Goal: Task Accomplishment & Management: Complete application form

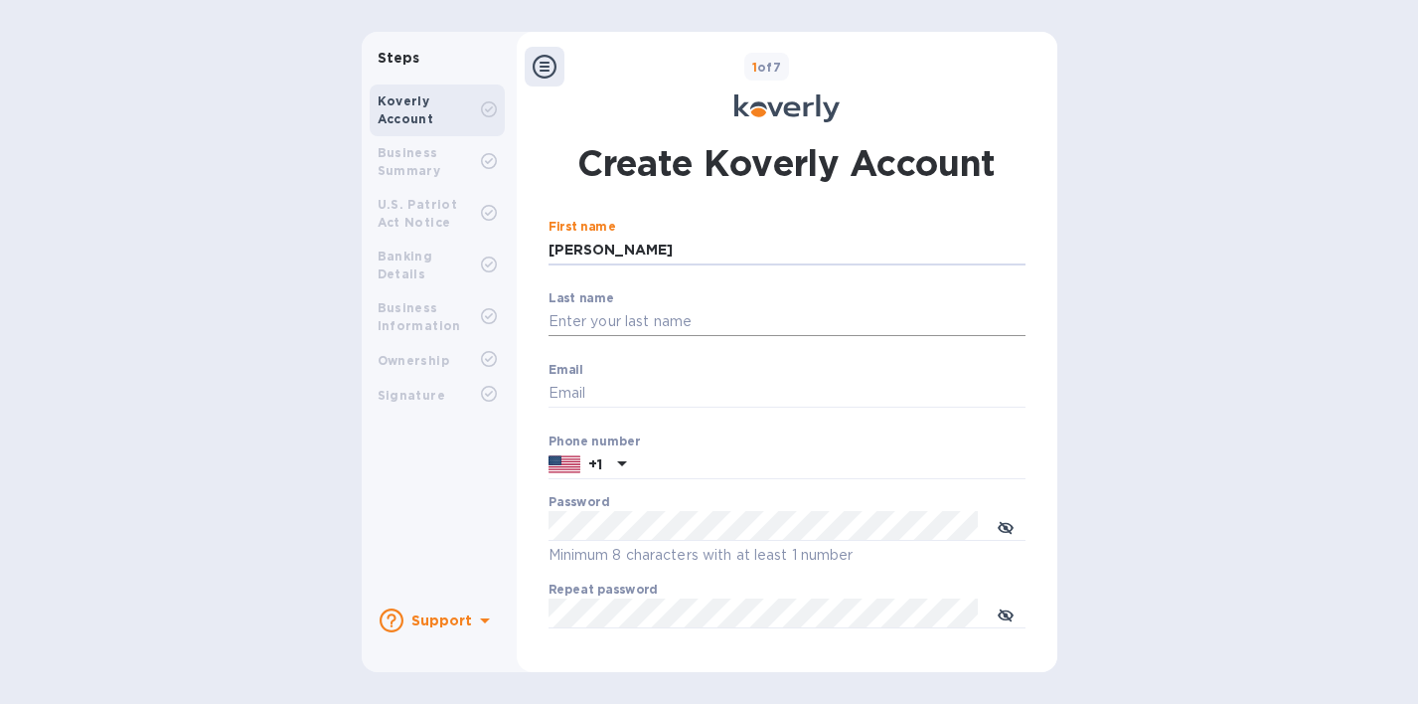
type input "[PERSON_NAME]"
type input "[EMAIL_ADDRESS][DOMAIN_NAME]"
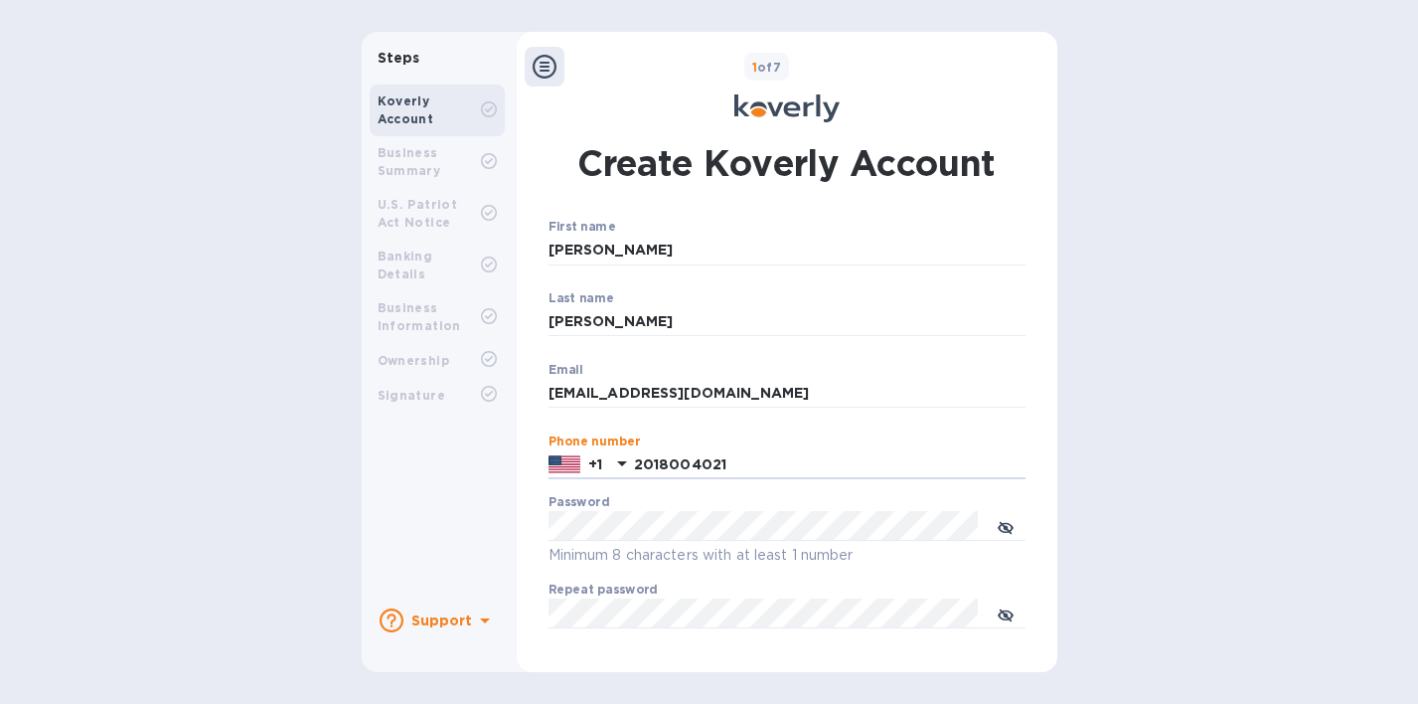
type input "2018004021"
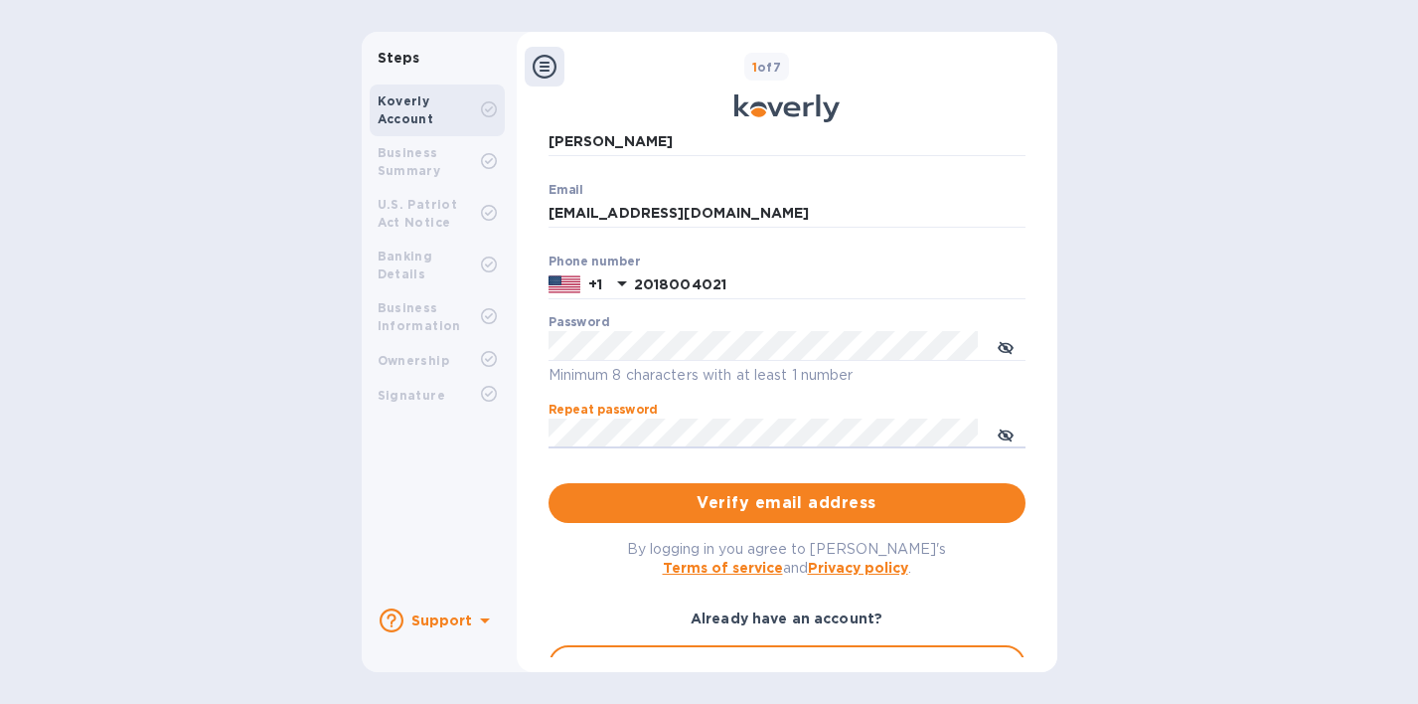
scroll to position [181, 0]
click at [801, 501] on span "Verify email address" at bounding box center [787, 502] width 445 height 24
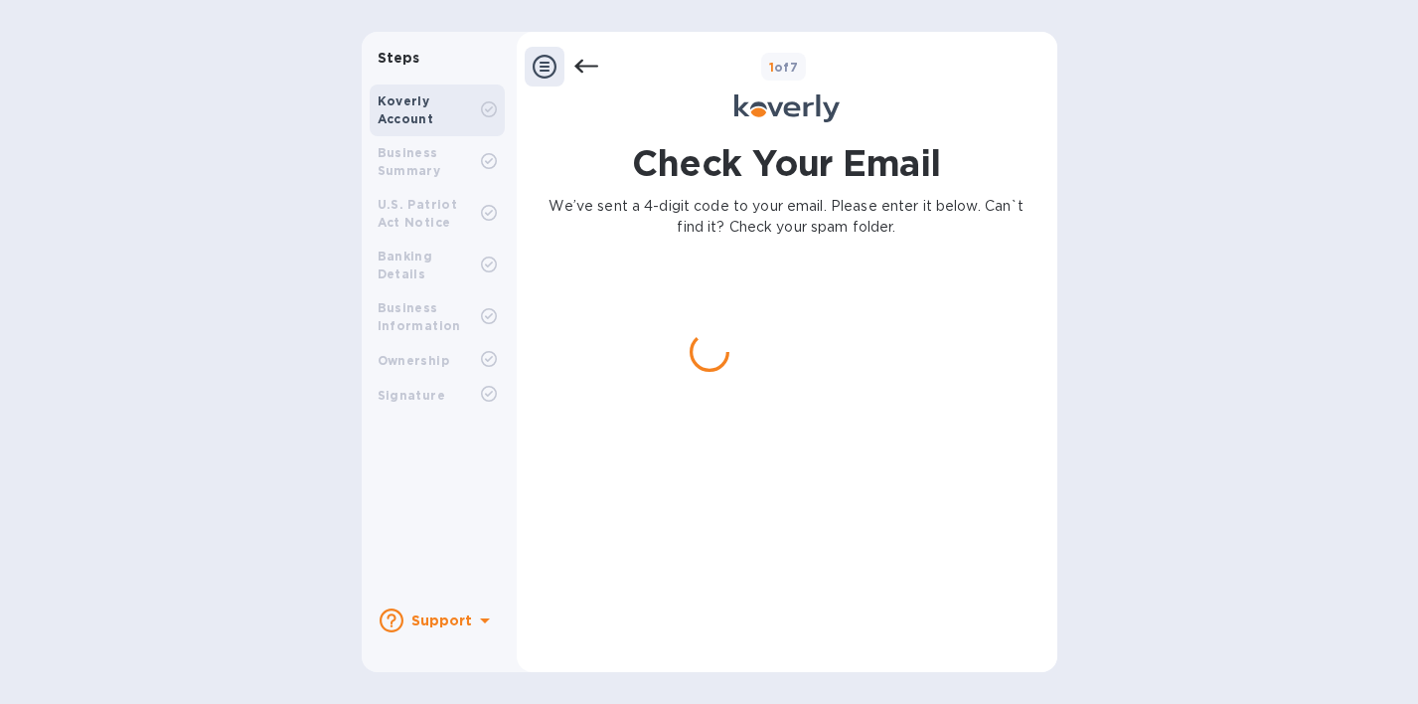
scroll to position [0, 0]
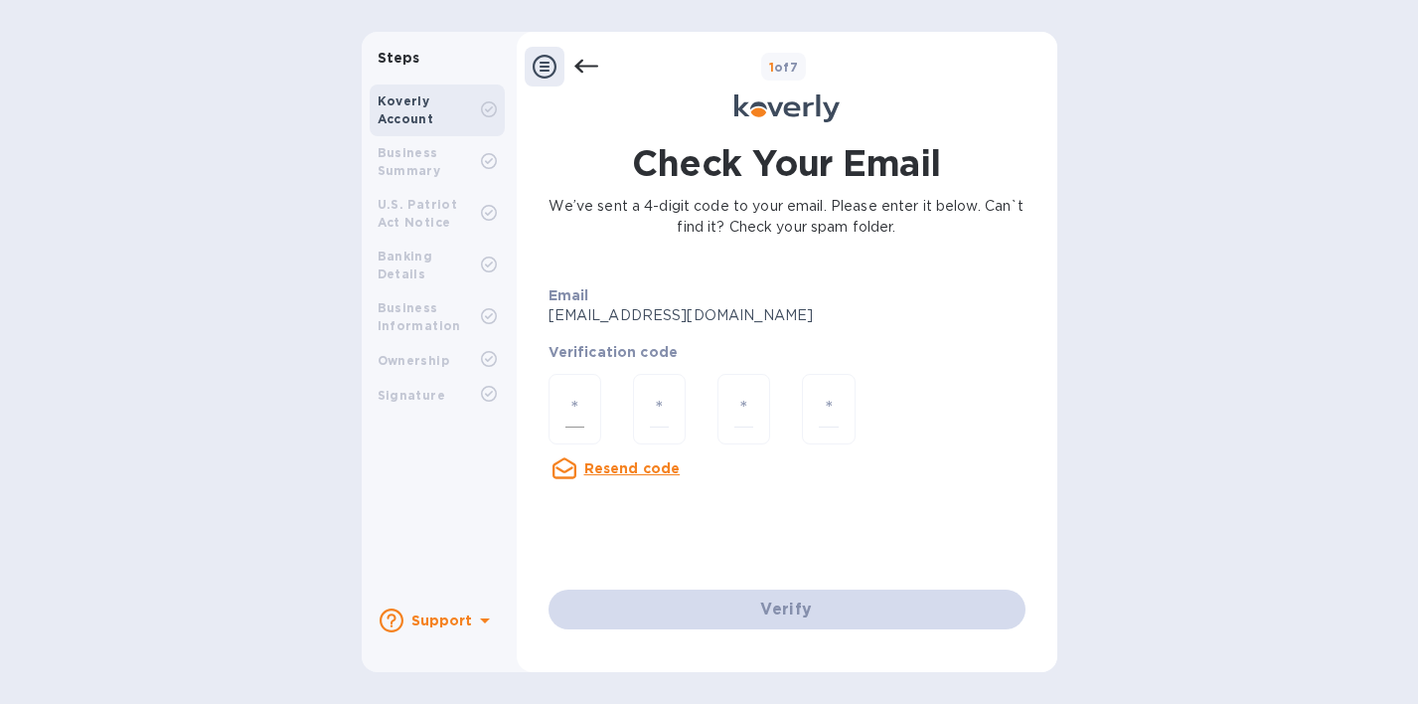
click at [570, 411] on input "number" at bounding box center [575, 409] width 19 height 37
type input "7"
type input "0"
type input "8"
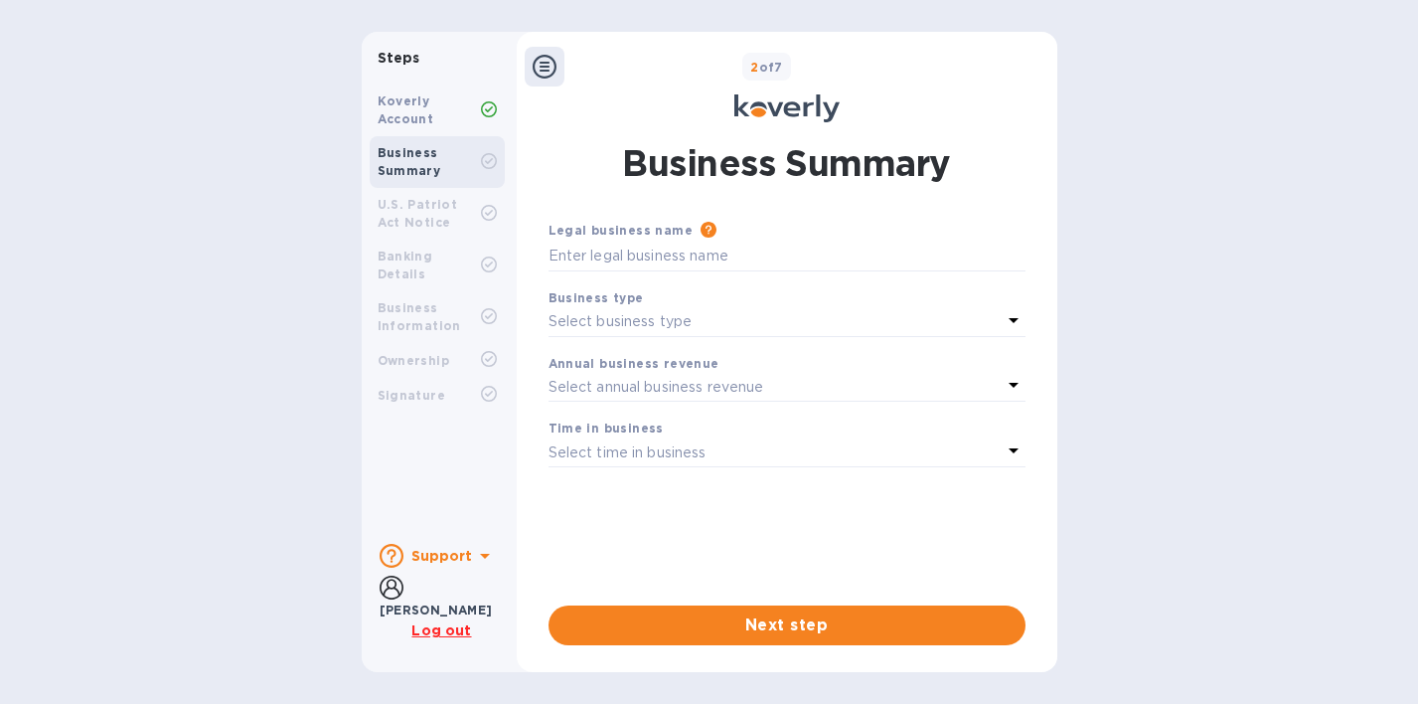
click at [626, 272] on div "Legal business name Please provide the legal name that appears on your SS-4 for…" at bounding box center [787, 246] width 493 height 68
click at [625, 255] on input "text" at bounding box center [787, 257] width 477 height 30
type input "IBX Brands LLC"
click at [635, 319] on p "Select business type" at bounding box center [621, 321] width 144 height 21
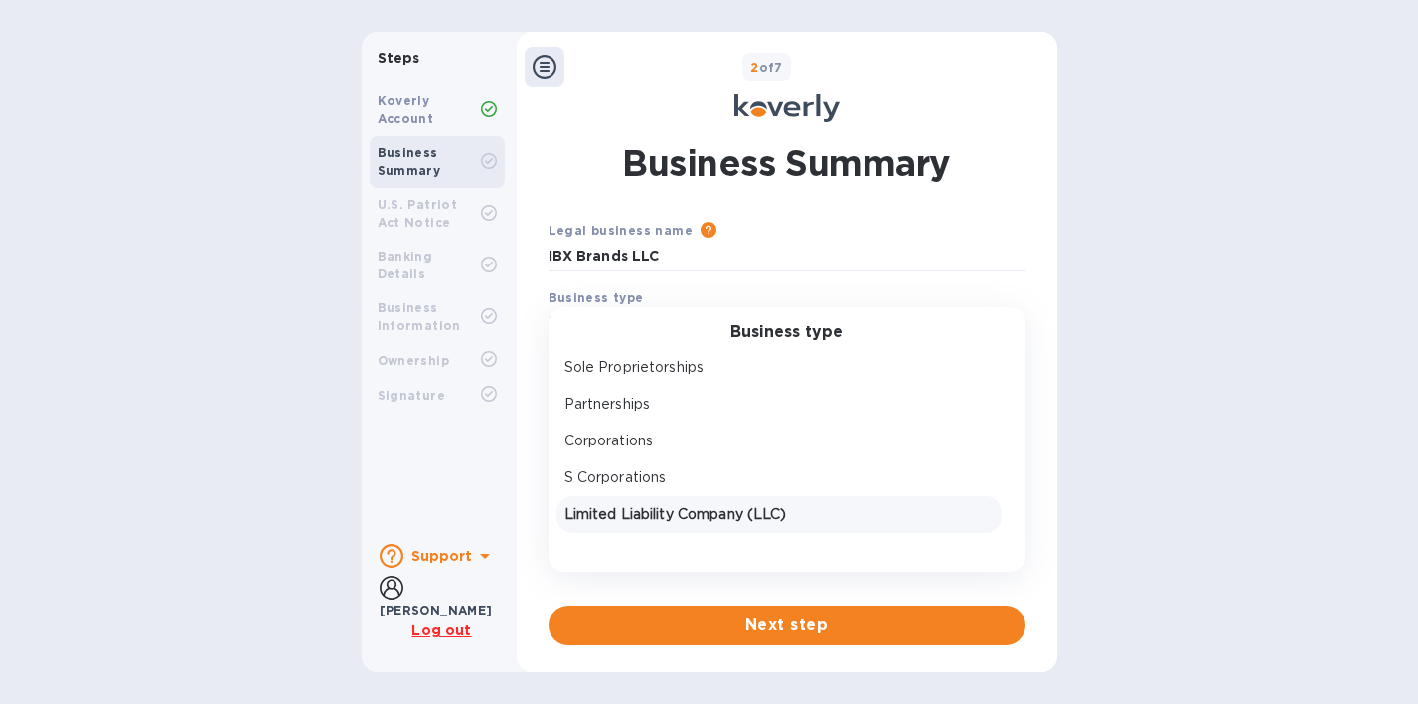
click at [616, 518] on p "Limited Liability Company (LLC)" at bounding box center [779, 514] width 429 height 21
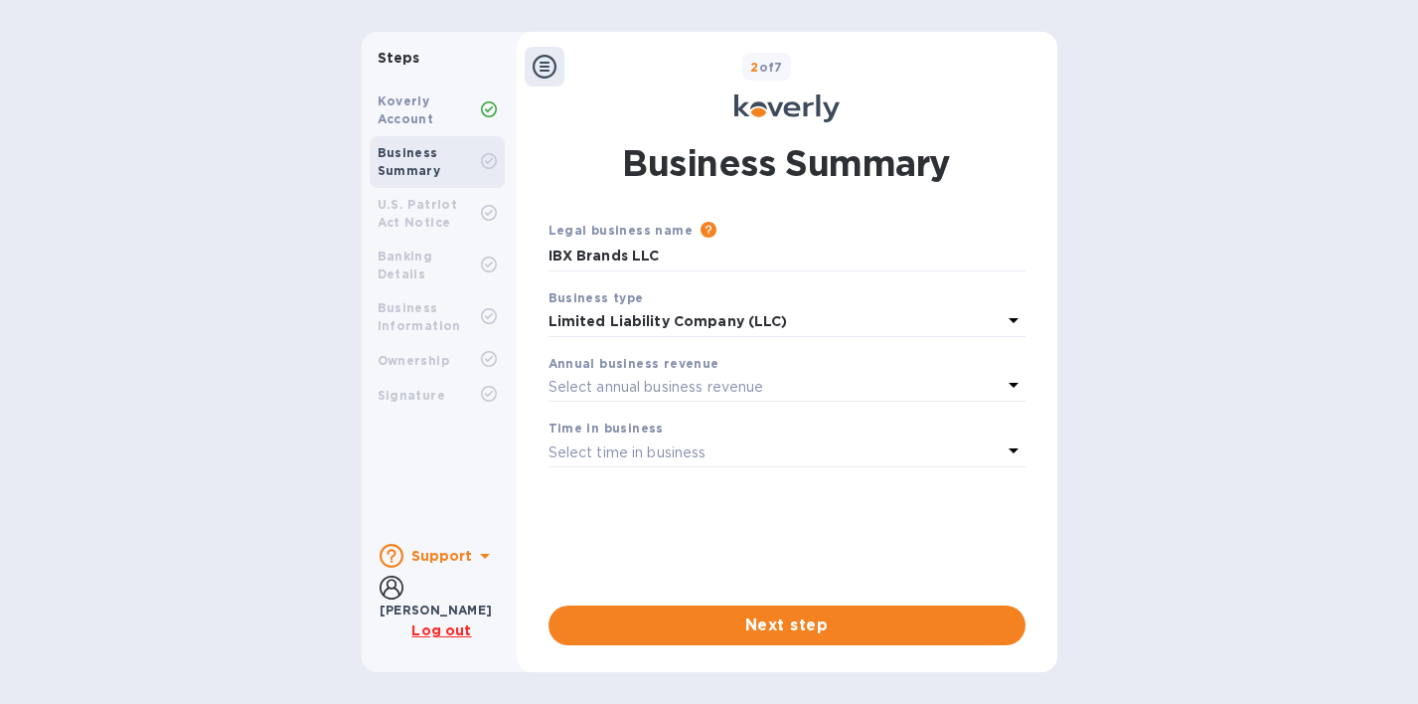
click at [654, 386] on p "Select annual business revenue" at bounding box center [657, 387] width 216 height 21
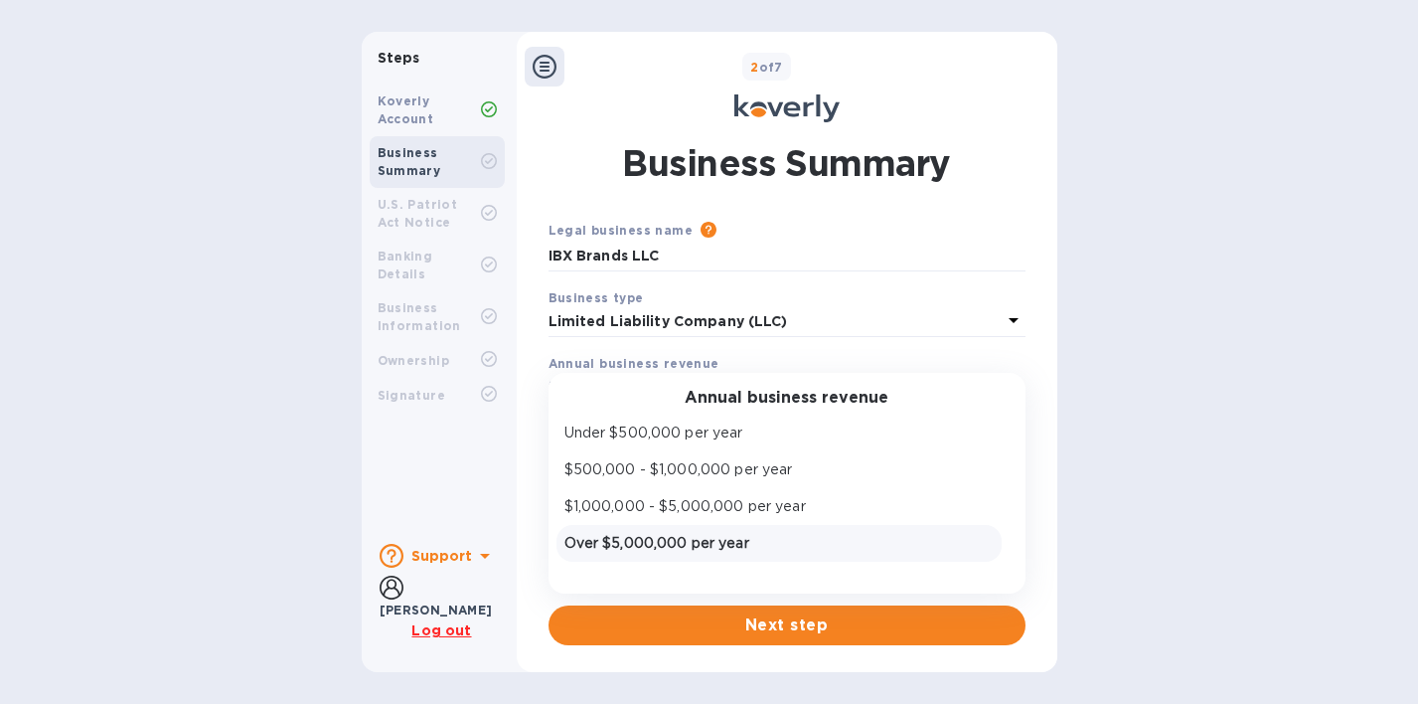
click at [660, 545] on p "Over $5,000,000 per year" at bounding box center [779, 543] width 429 height 21
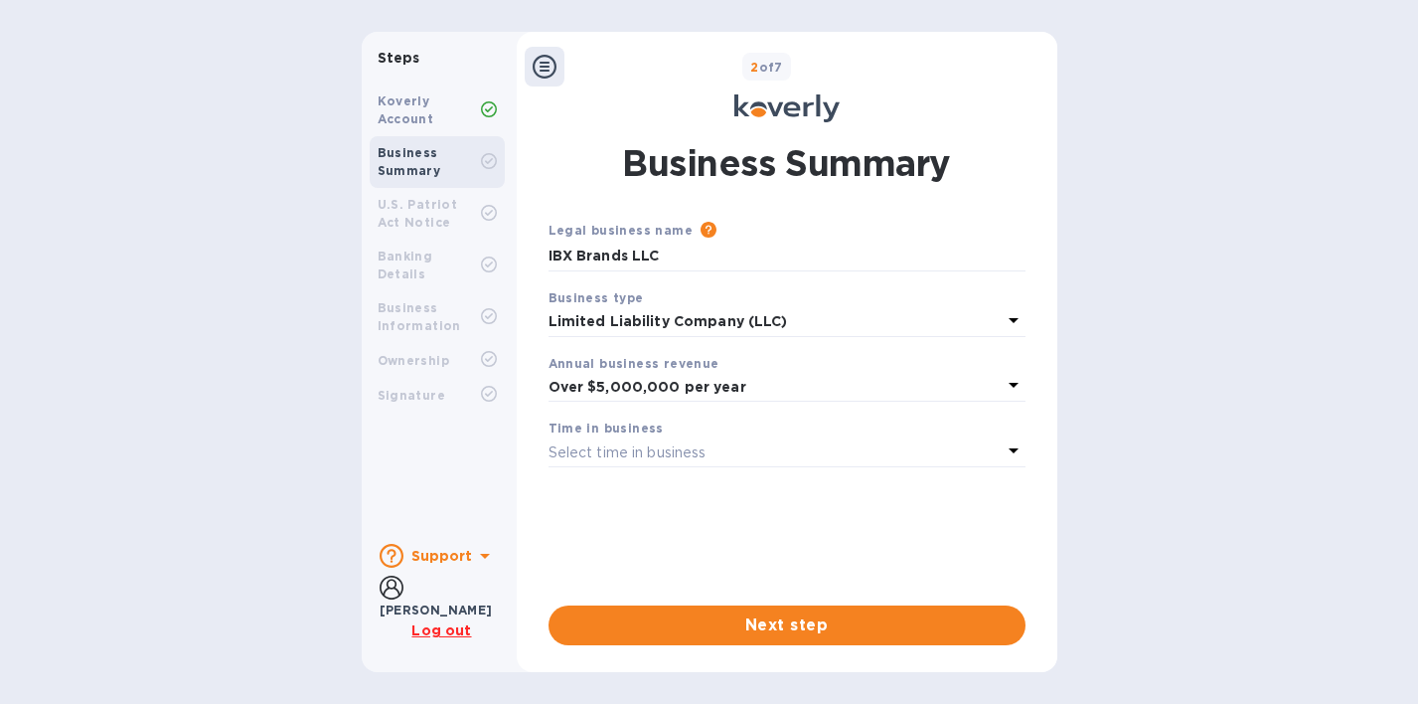
click at [687, 438] on div "Select time in business" at bounding box center [775, 452] width 453 height 28
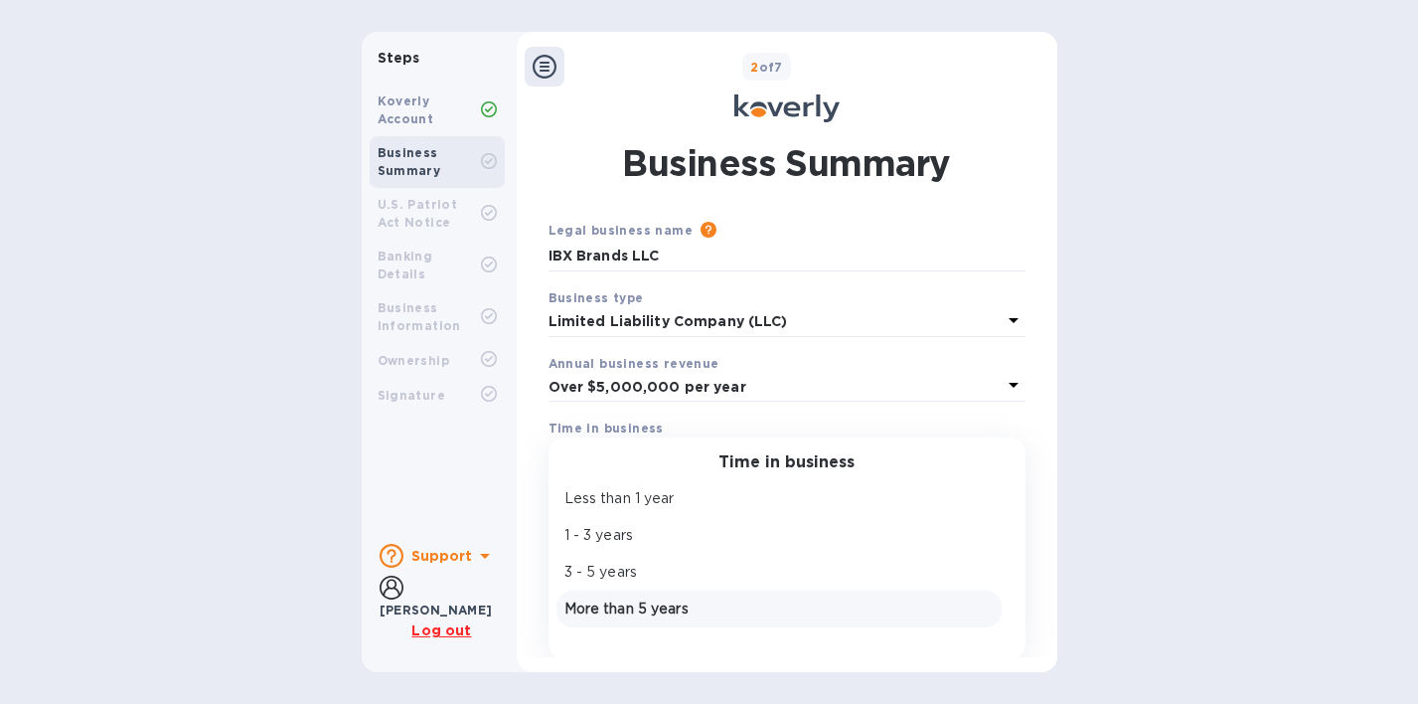
click at [656, 613] on p "More than 5 years" at bounding box center [779, 608] width 429 height 21
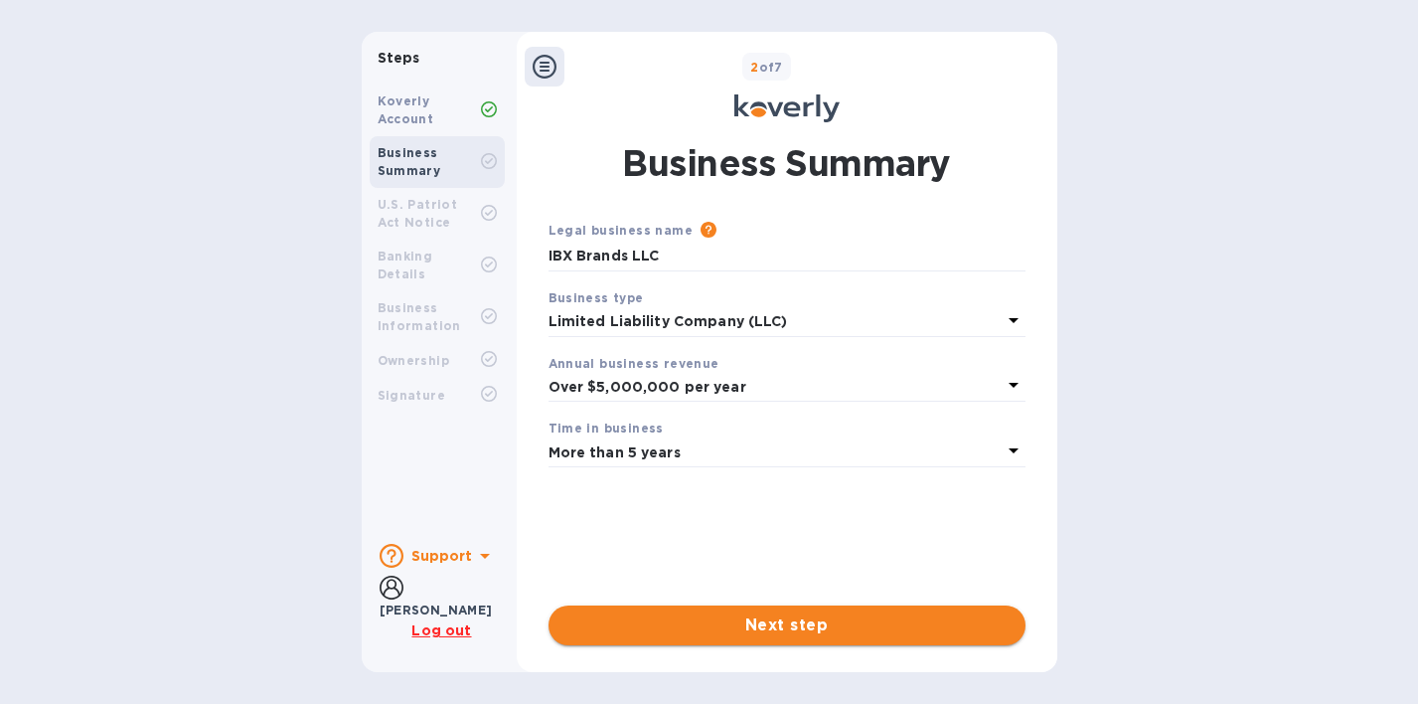
click at [728, 629] on span "Next step" at bounding box center [787, 625] width 445 height 24
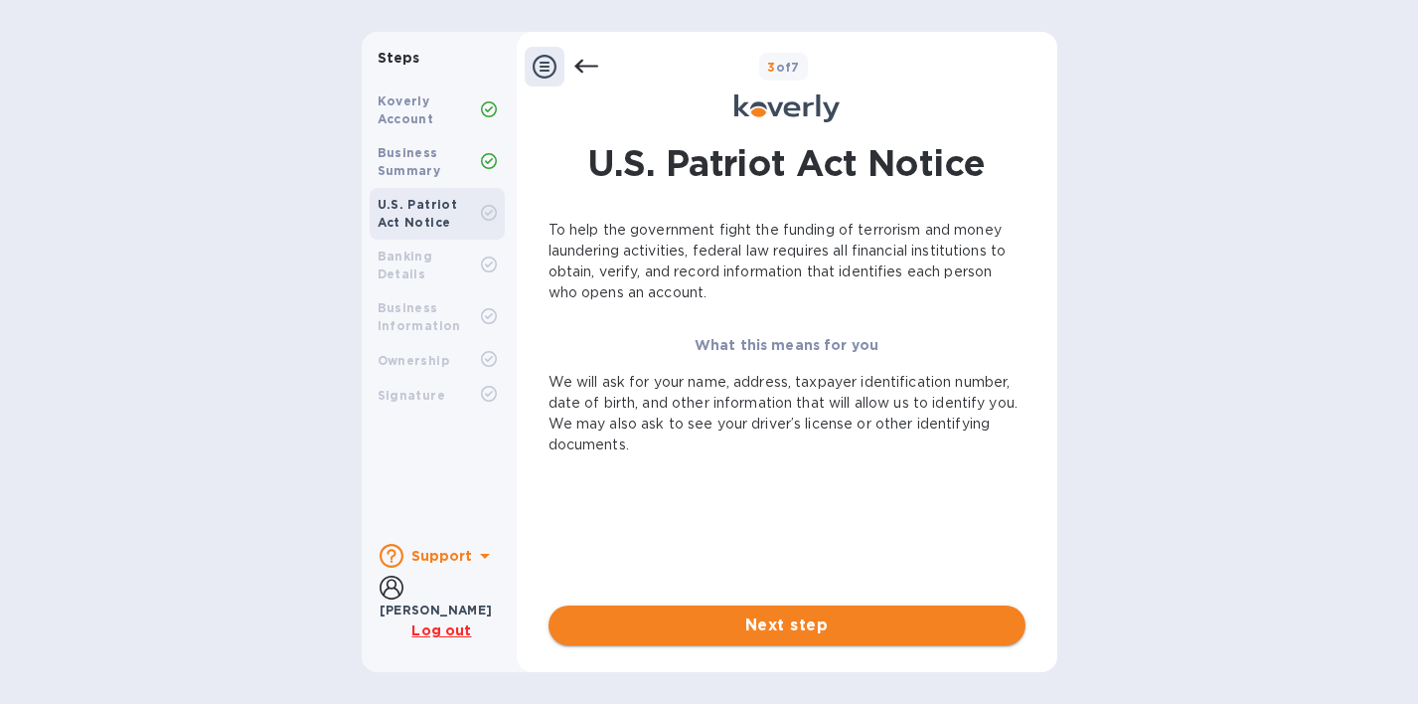
click at [767, 622] on span "Next step" at bounding box center [787, 625] width 445 height 24
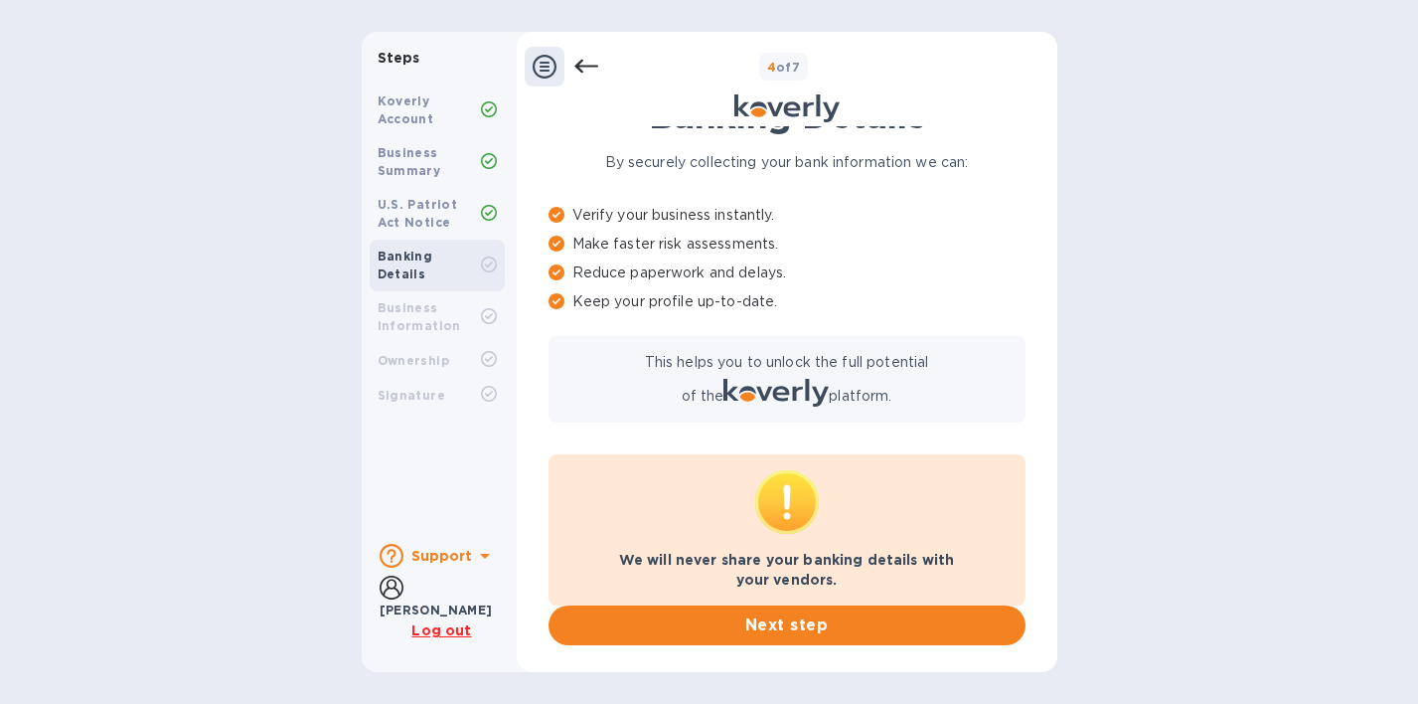
scroll to position [127, 0]
click at [762, 619] on span "Next step" at bounding box center [787, 625] width 445 height 24
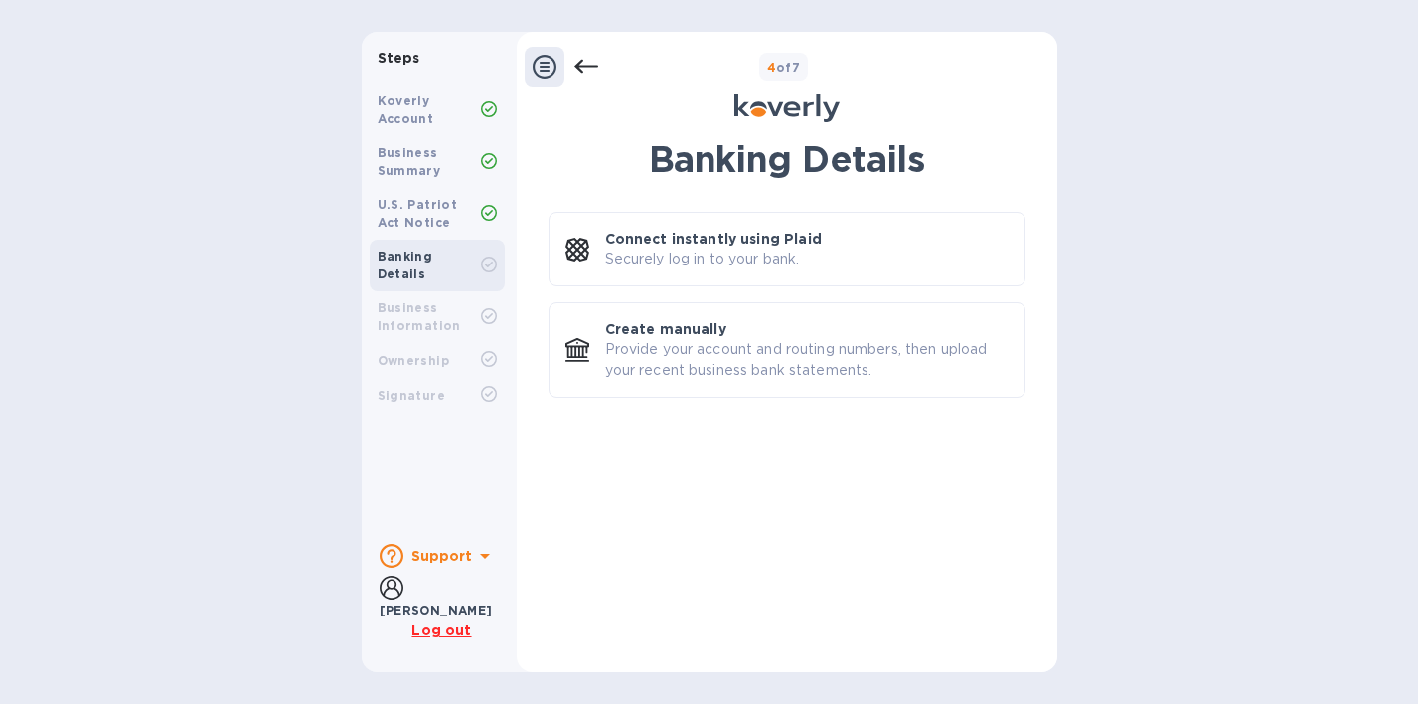
scroll to position [0, 0]
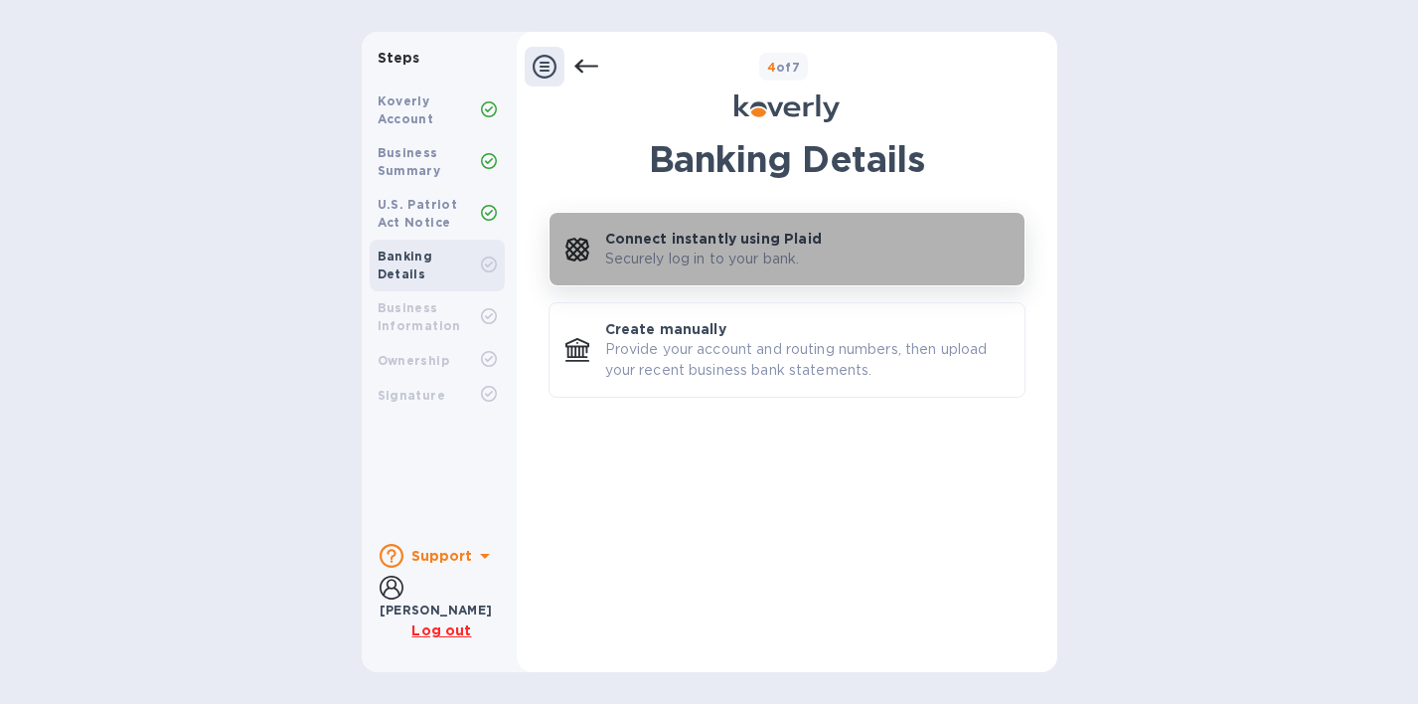
click at [696, 255] on p "Securely log in to your bank." at bounding box center [702, 258] width 195 height 21
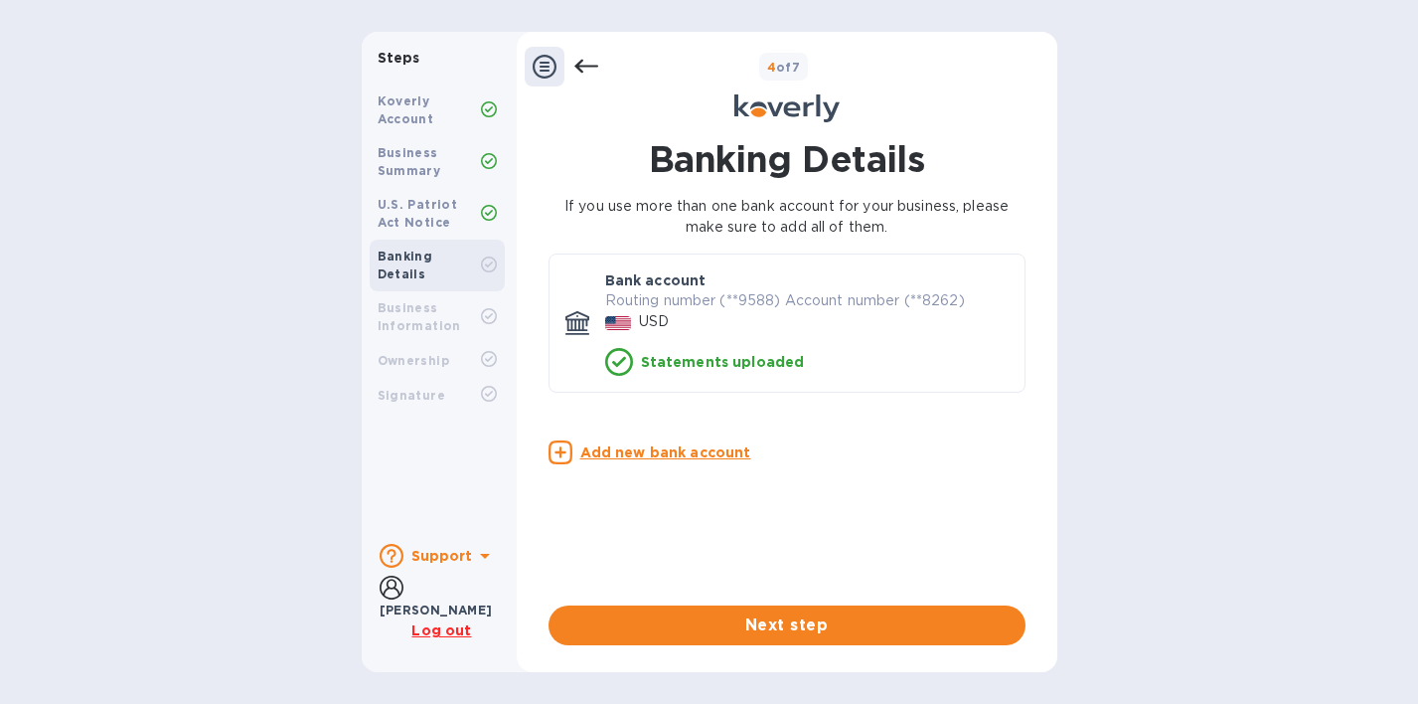
click at [692, 456] on u "Add new bank account" at bounding box center [665, 452] width 171 height 16
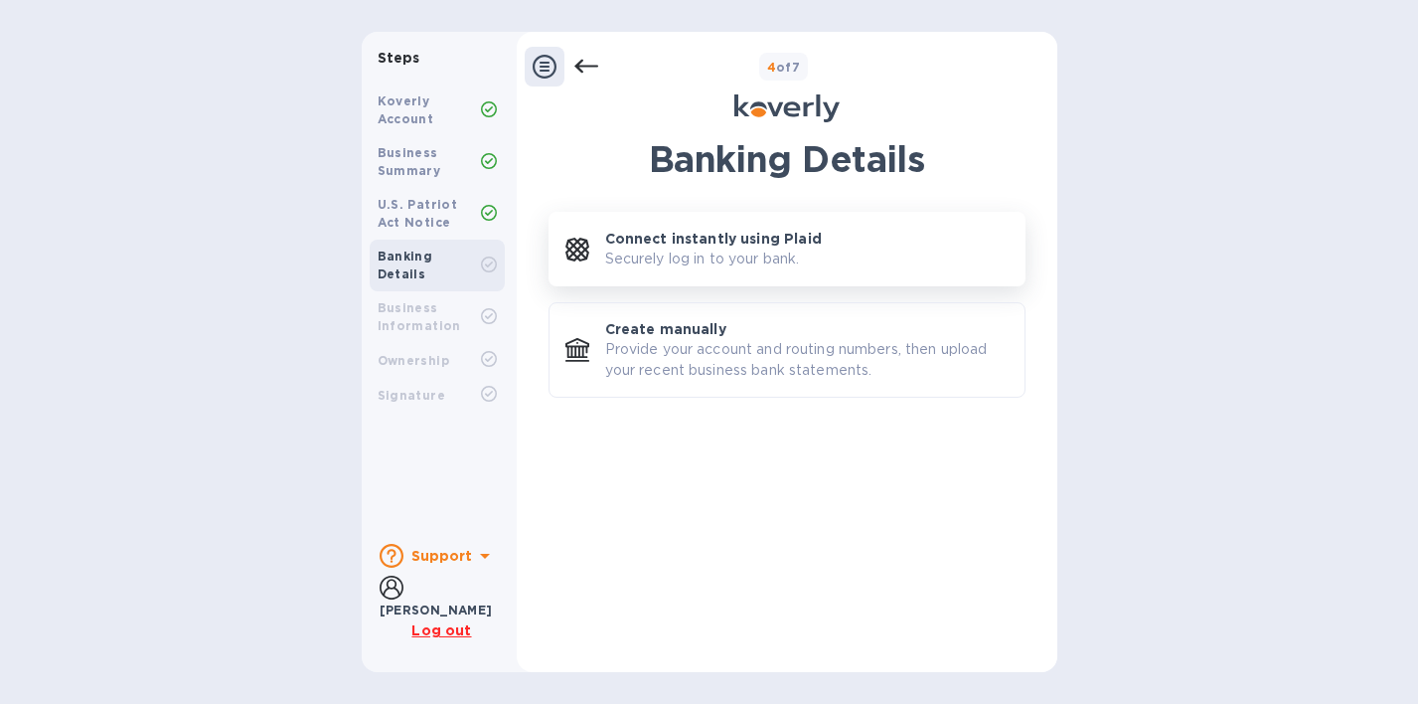
click at [683, 256] on p "Securely log in to your bank." at bounding box center [702, 258] width 195 height 21
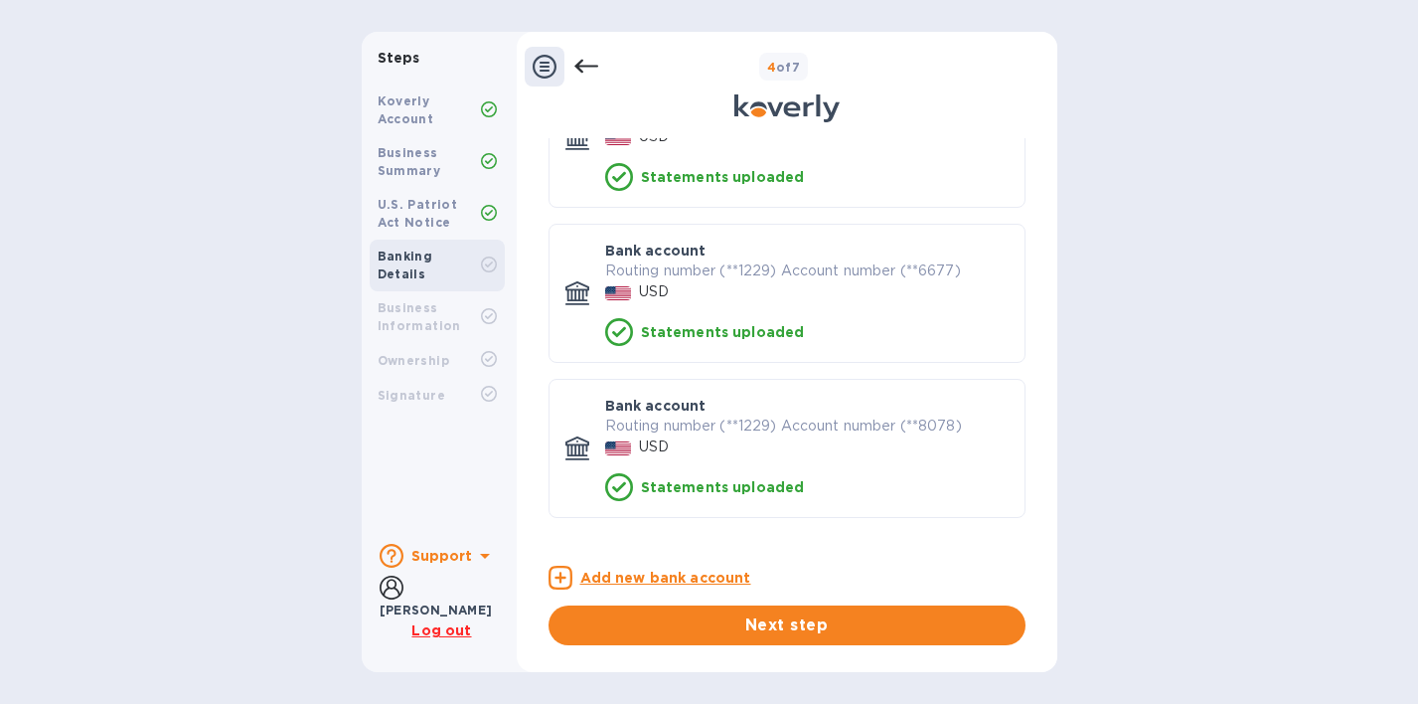
scroll to position [495, 0]
click at [668, 570] on u "Add new bank account" at bounding box center [665, 578] width 171 height 16
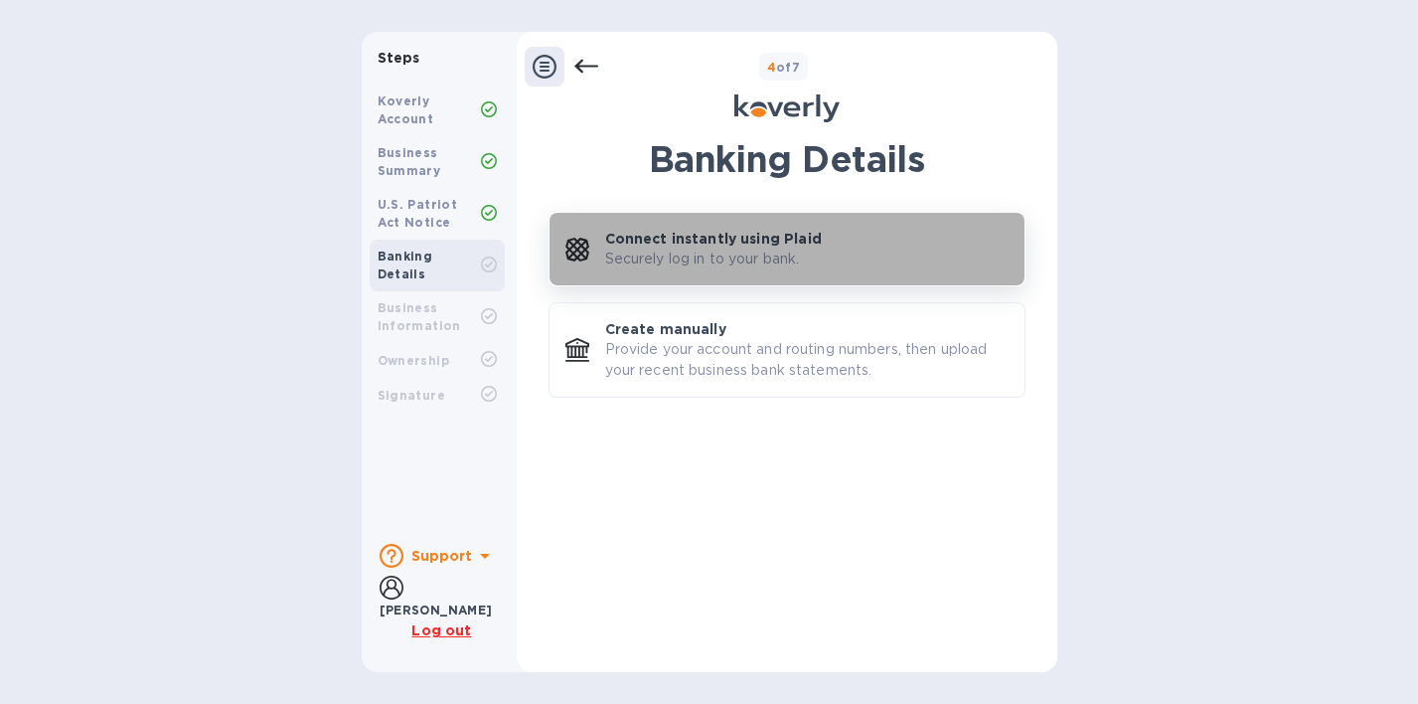
click at [681, 246] on p "Connect instantly using Plaid" at bounding box center [713, 239] width 217 height 20
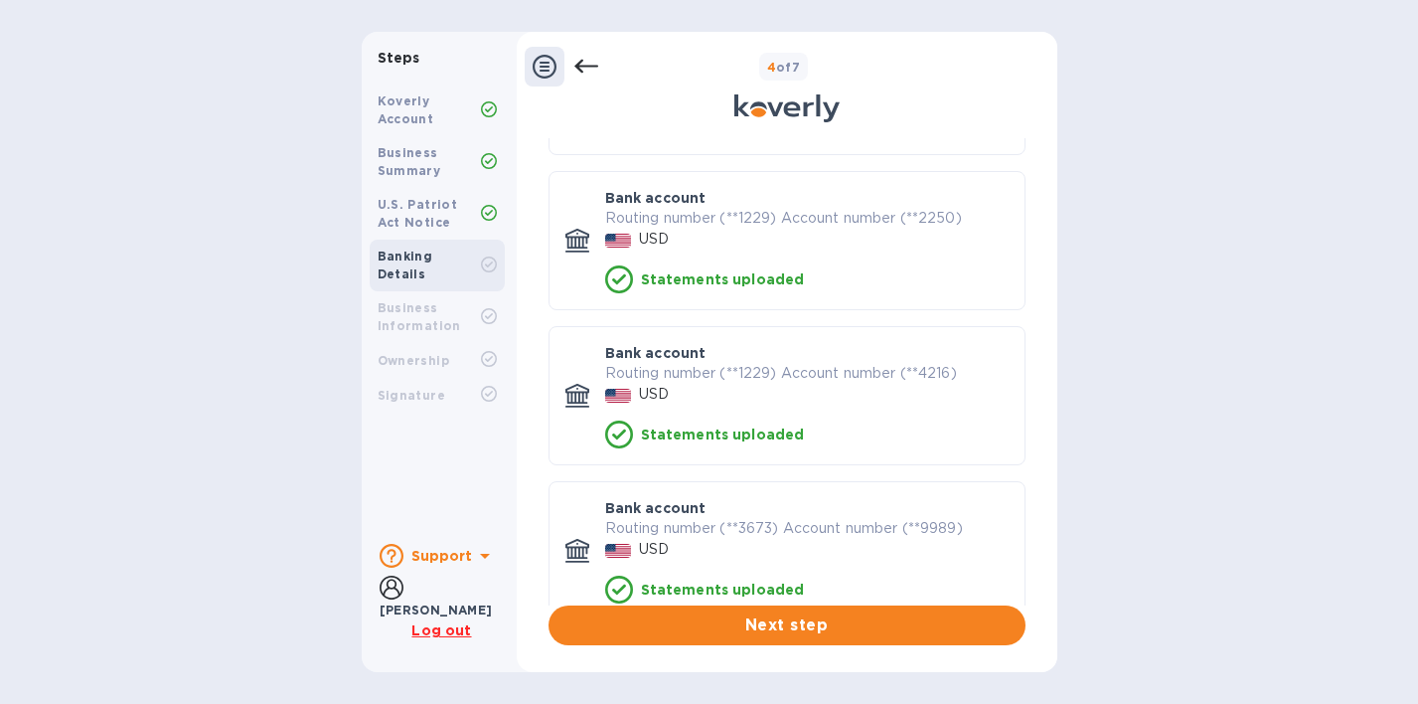
scroll to position [251, 0]
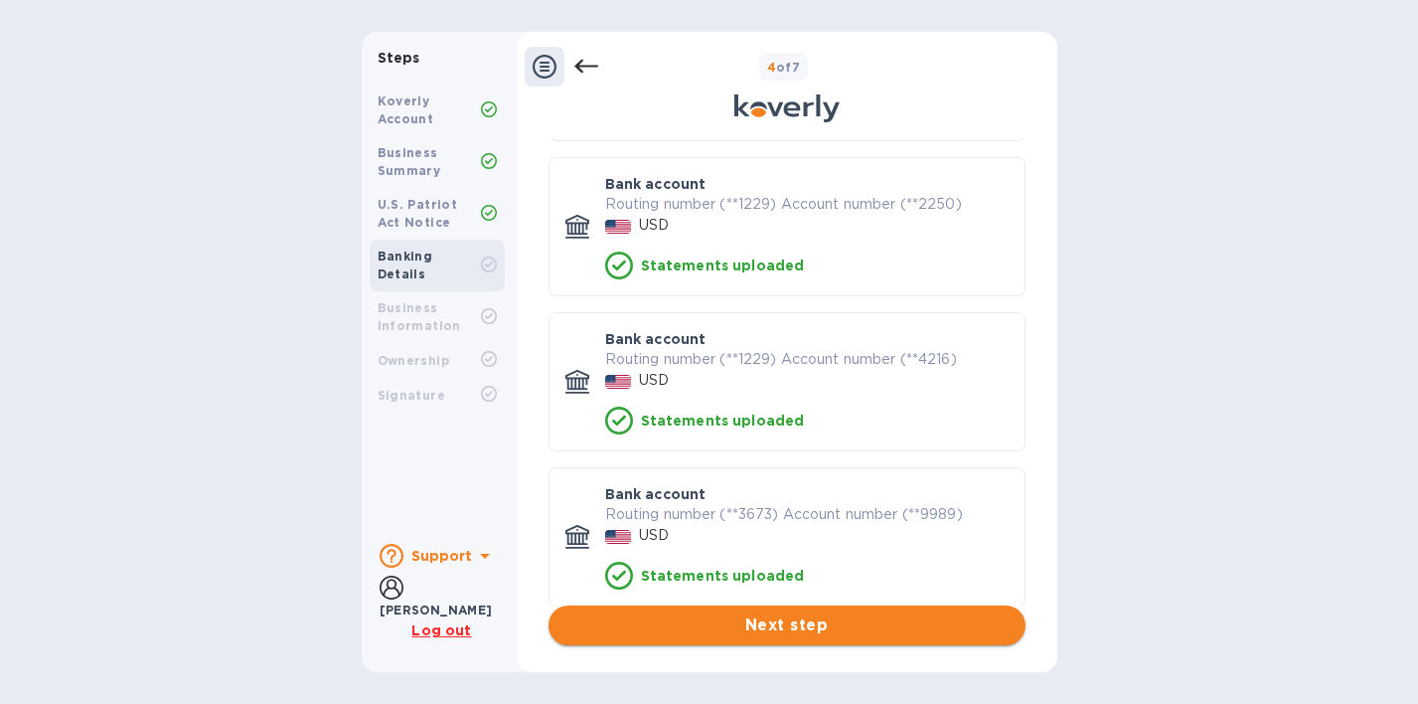
click at [711, 644] on button "Next step" at bounding box center [787, 625] width 477 height 40
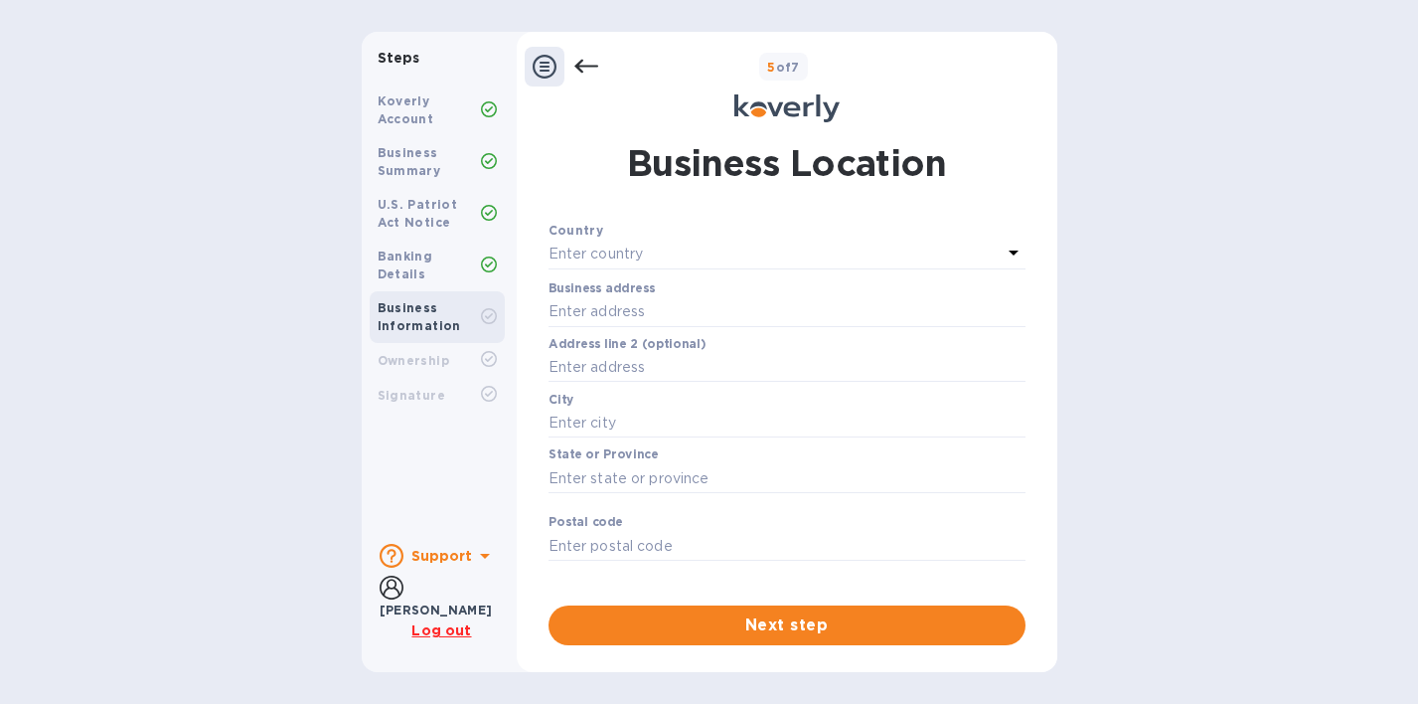
click at [645, 251] on div "Enter country" at bounding box center [775, 255] width 453 height 28
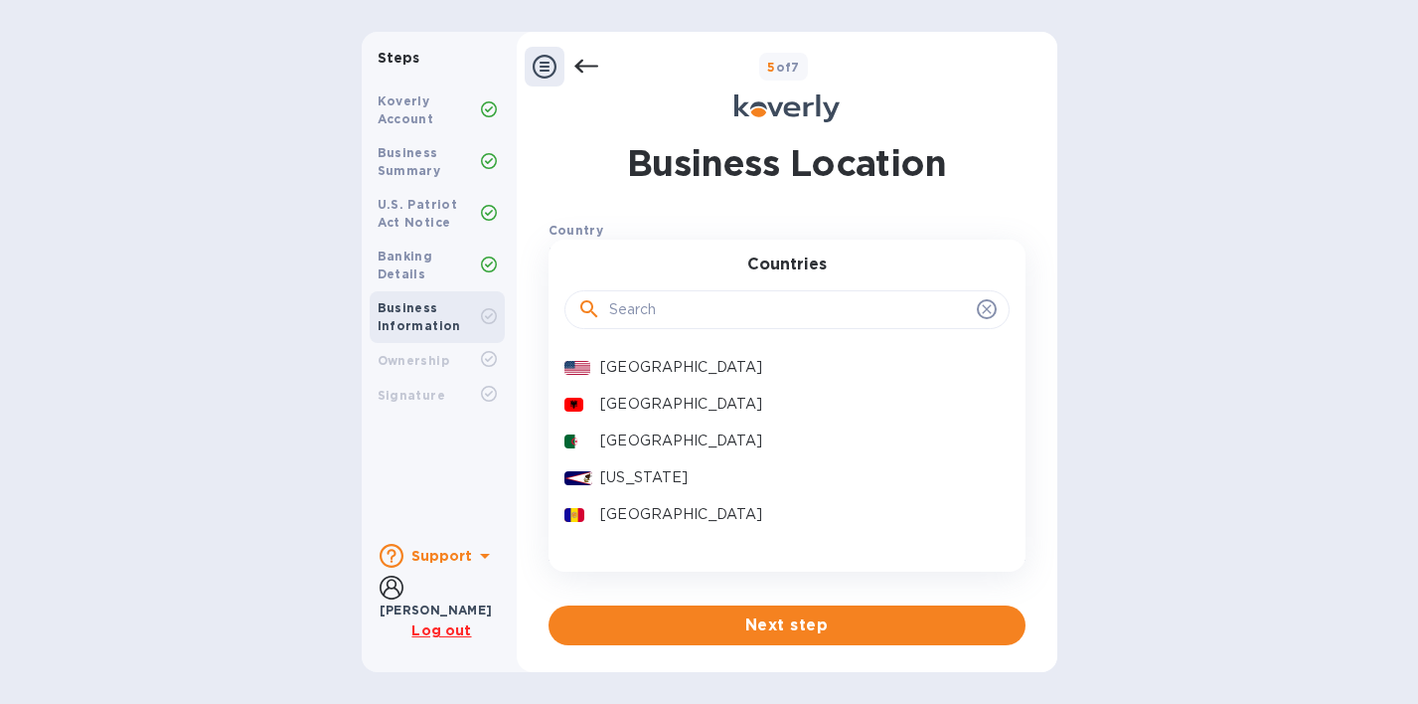
click at [637, 368] on p "[GEOGRAPHIC_DATA]" at bounding box center [796, 367] width 393 height 21
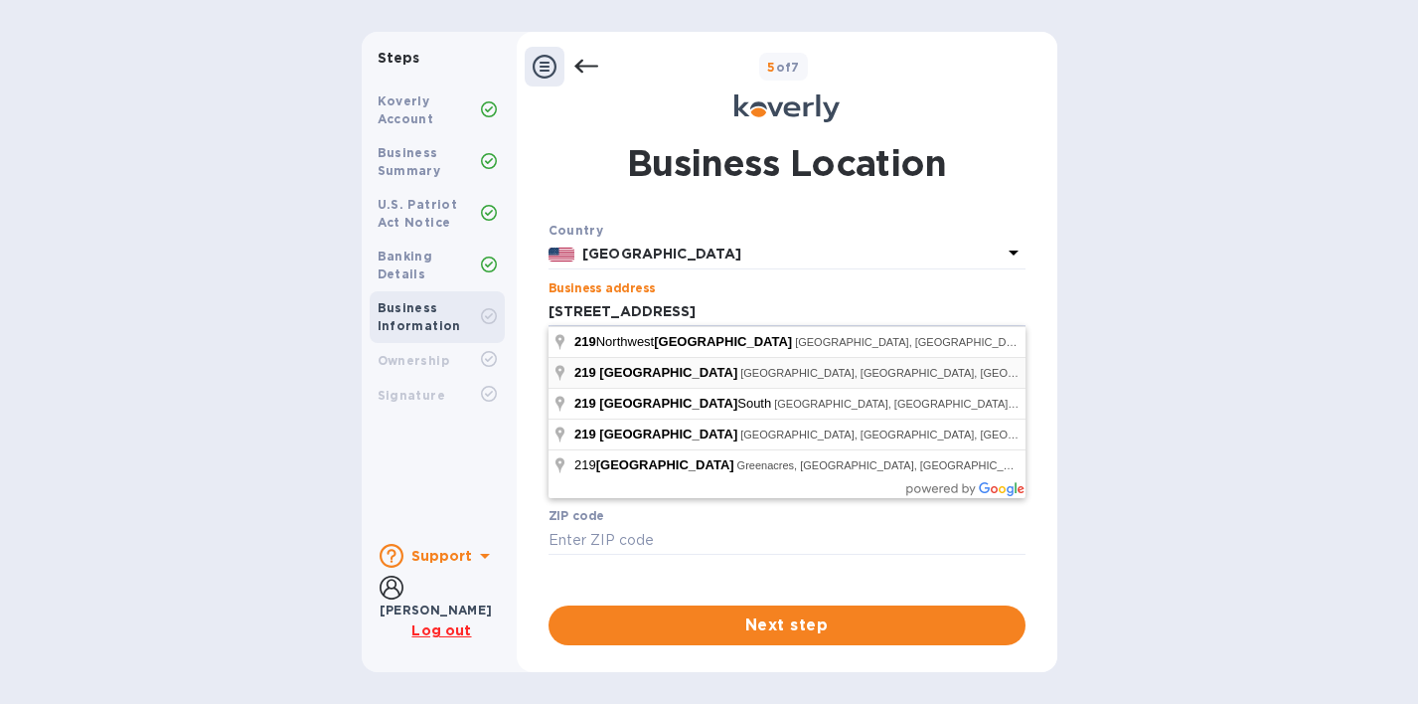
type input "[STREET_ADDRESS]"
type input "11232"
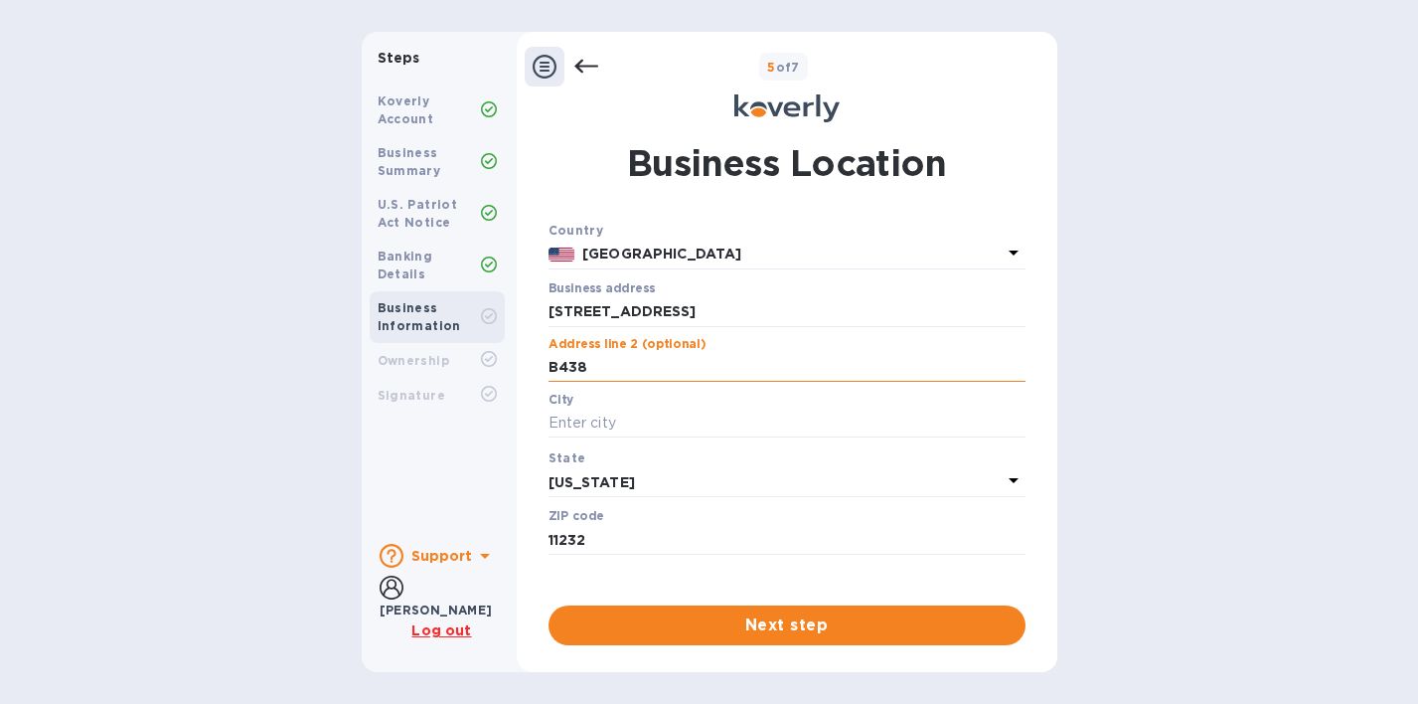
click at [550, 363] on input "B438" at bounding box center [787, 368] width 477 height 30
type input "Suite B438"
type input "[GEOGRAPHIC_DATA]"
click at [710, 628] on span "Next step" at bounding box center [787, 625] width 445 height 24
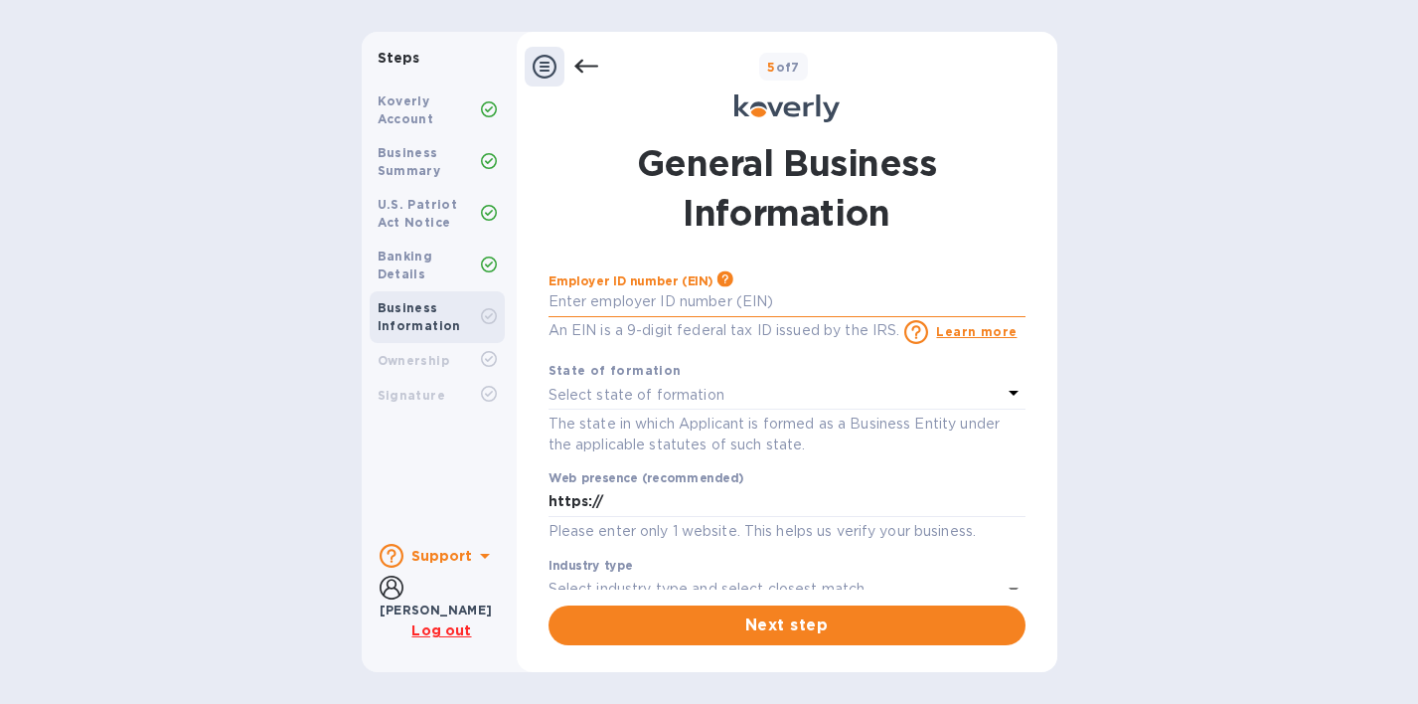
click at [592, 300] on input "text" at bounding box center [787, 302] width 477 height 30
paste input "8"
type input "***39"
click at [705, 386] on p "Select state of formation" at bounding box center [637, 395] width 176 height 21
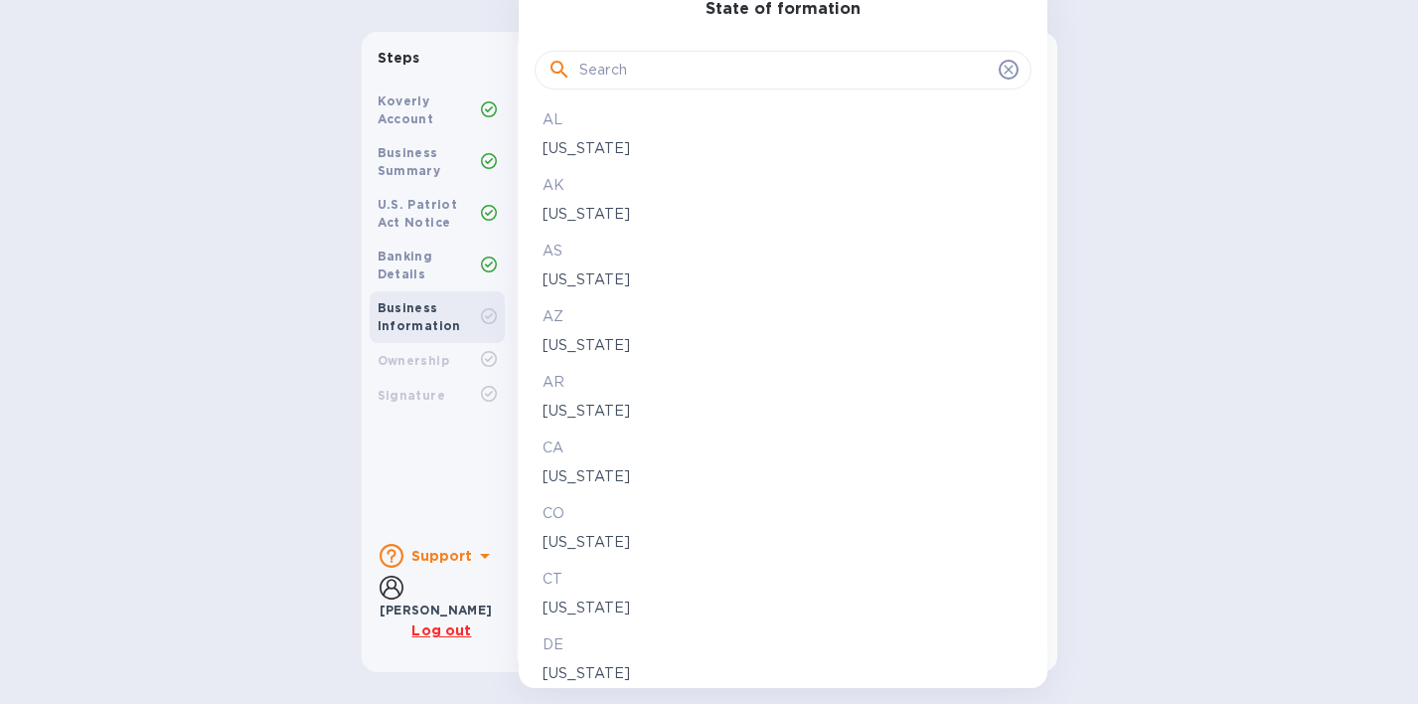
click at [666, 63] on input "text" at bounding box center [784, 71] width 411 height 30
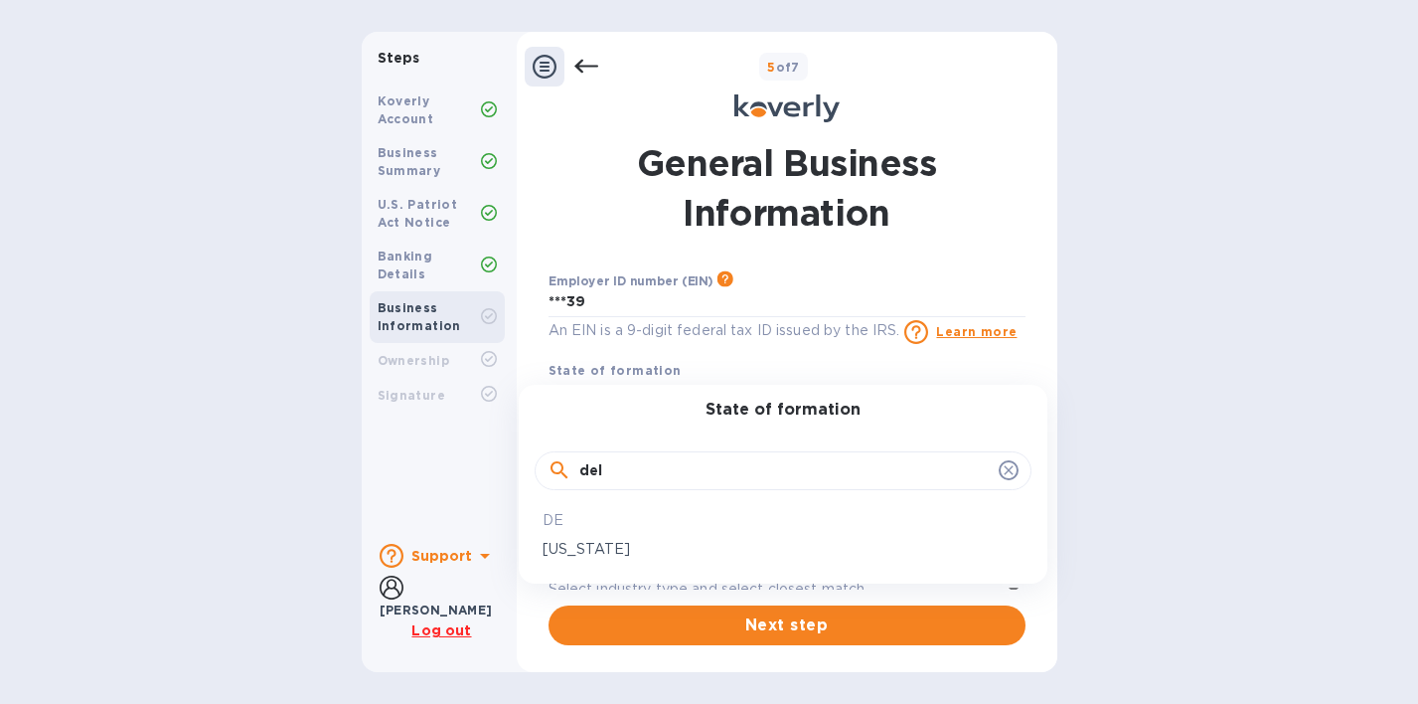
type input "del"
click at [583, 549] on p "[US_STATE]" at bounding box center [783, 549] width 481 height 21
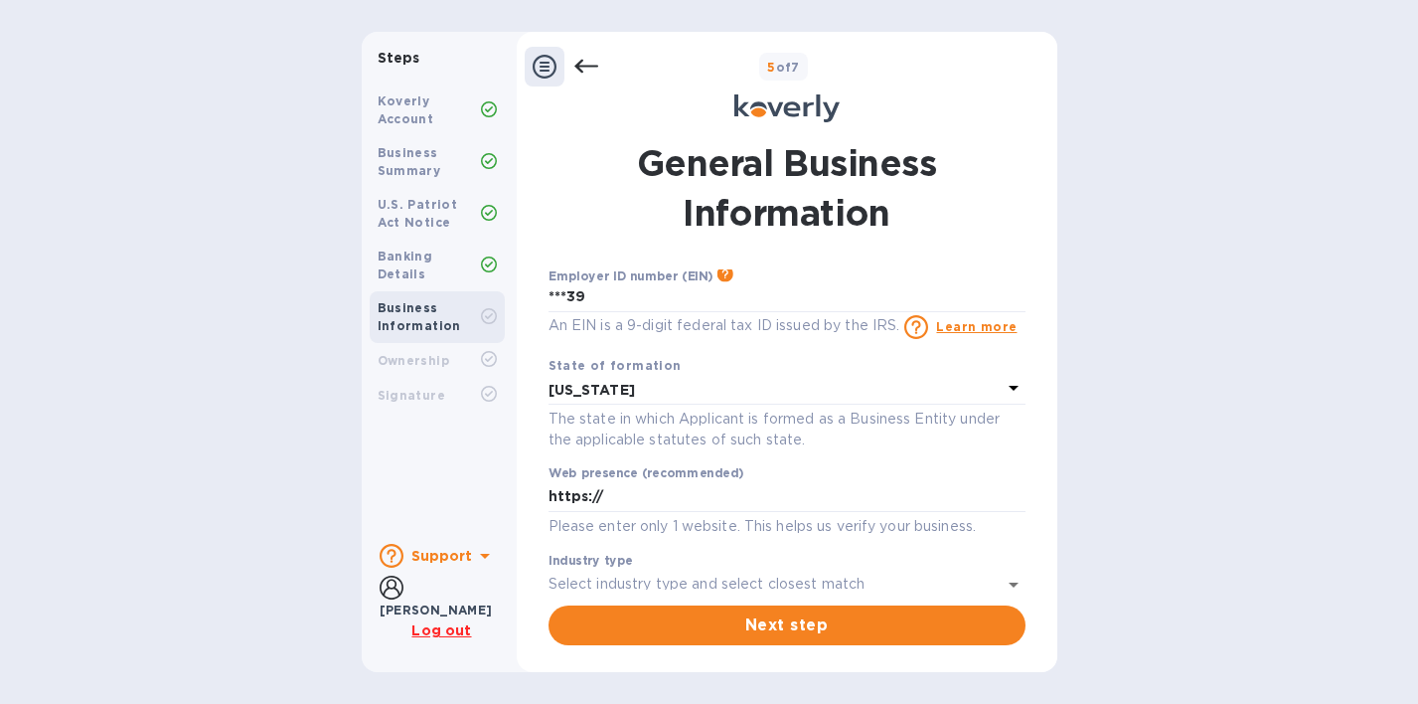
scroll to position [4, 0]
click at [641, 492] on input "https://" at bounding box center [787, 498] width 477 height 30
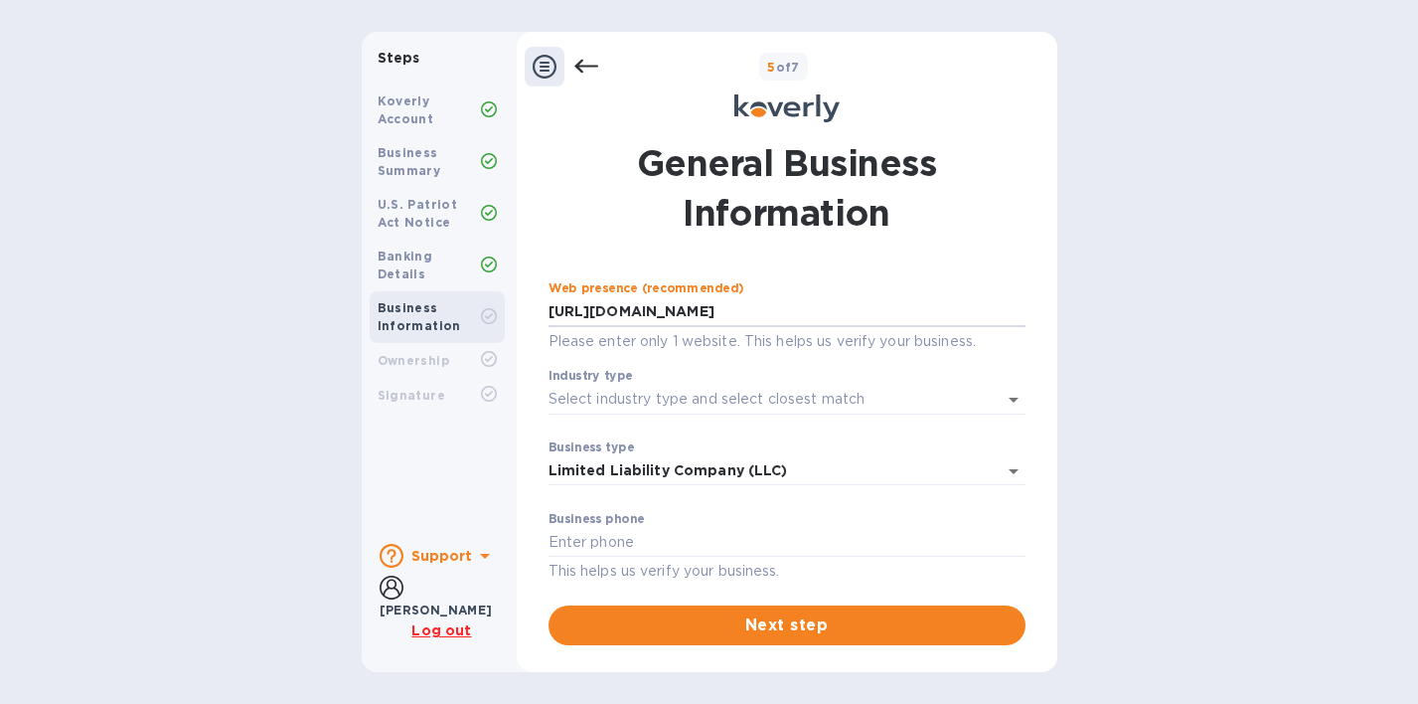
scroll to position [204, 0]
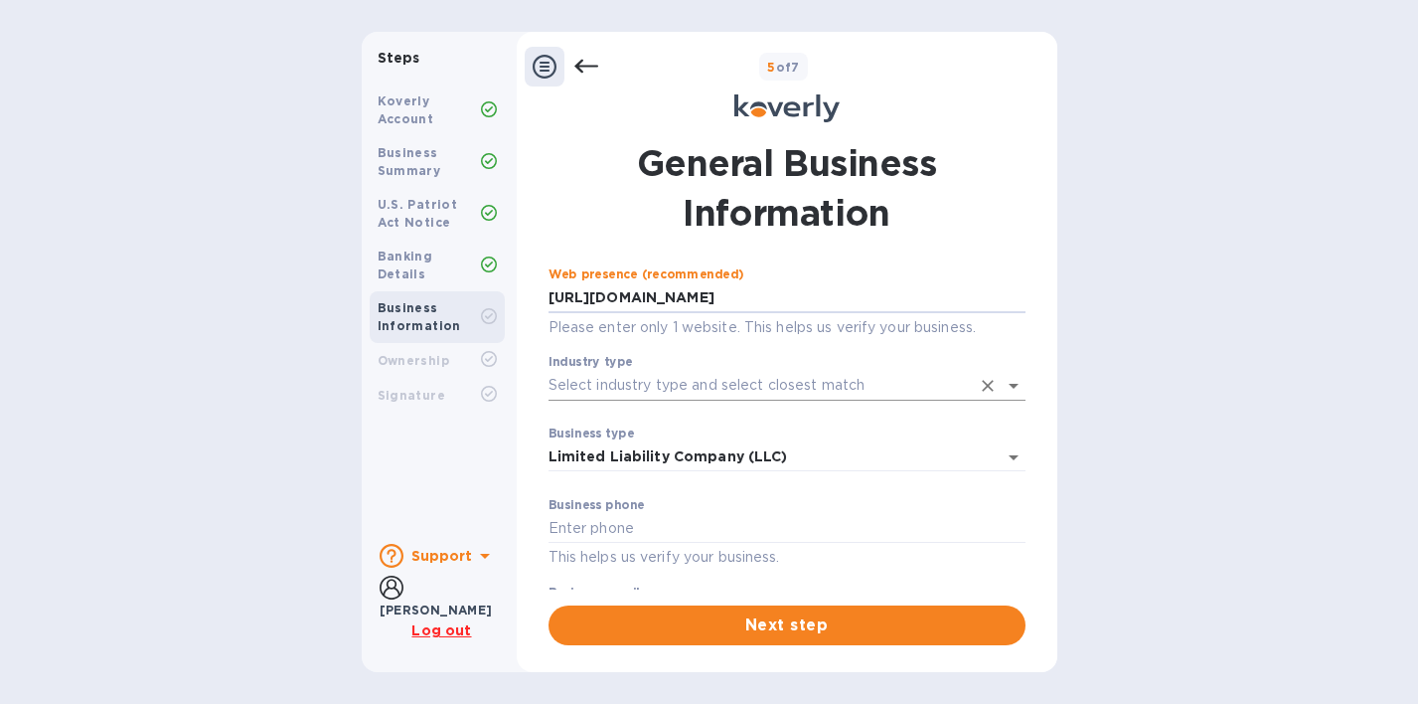
type input "[URL][DOMAIN_NAME]"
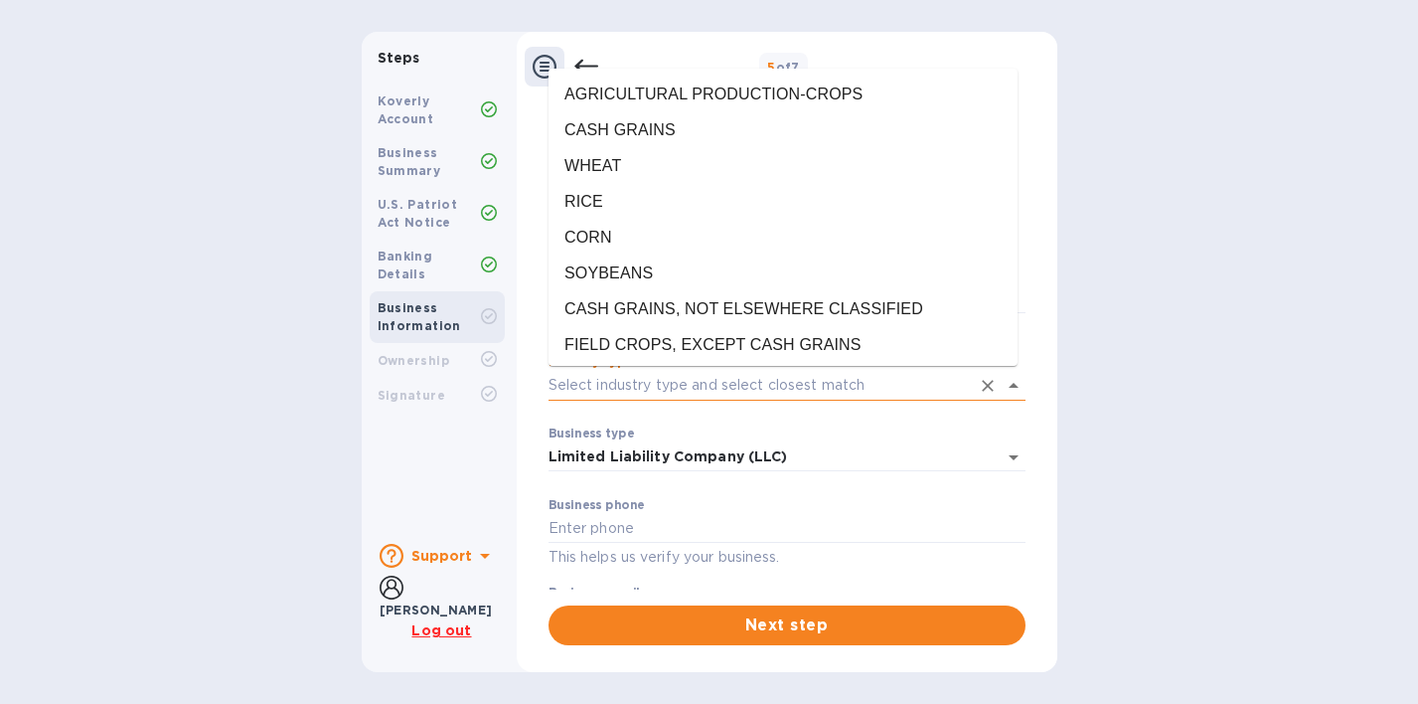
click at [666, 381] on input "Industry type" at bounding box center [759, 385] width 421 height 29
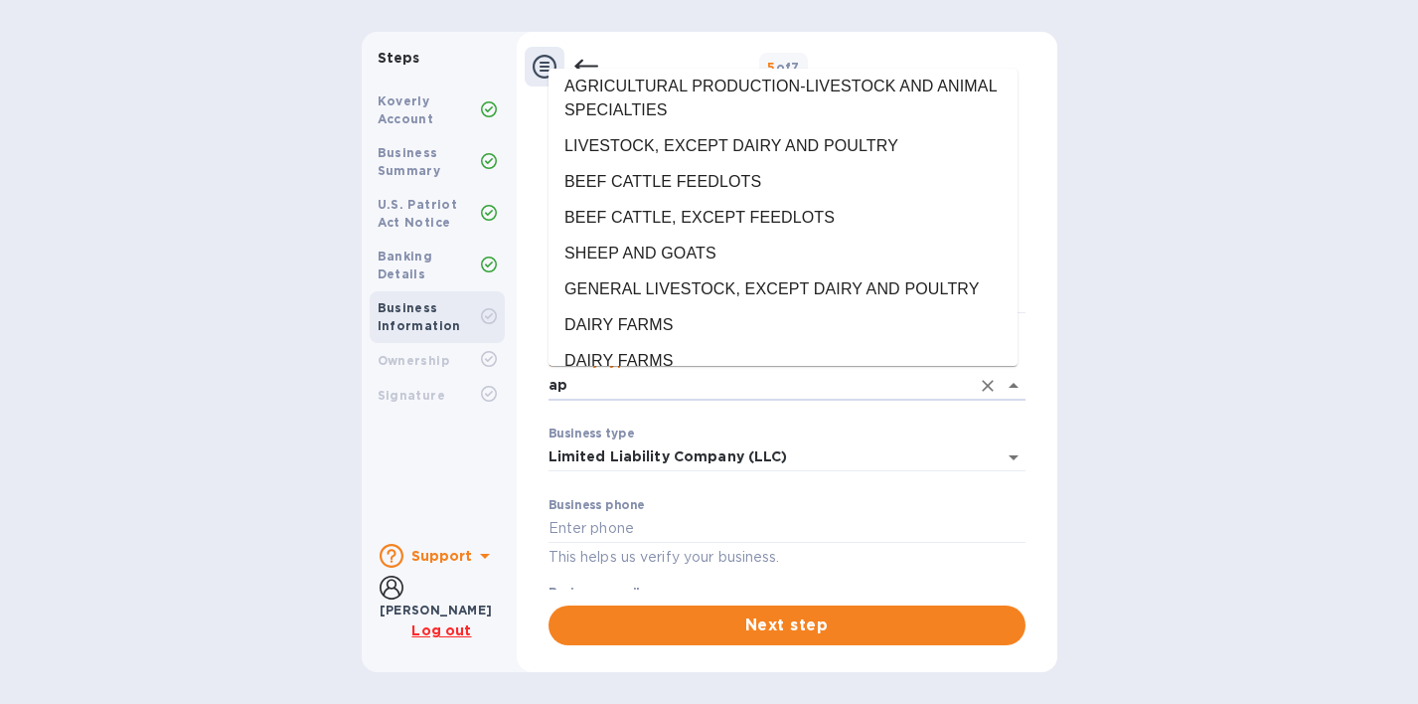
scroll to position [0, 0]
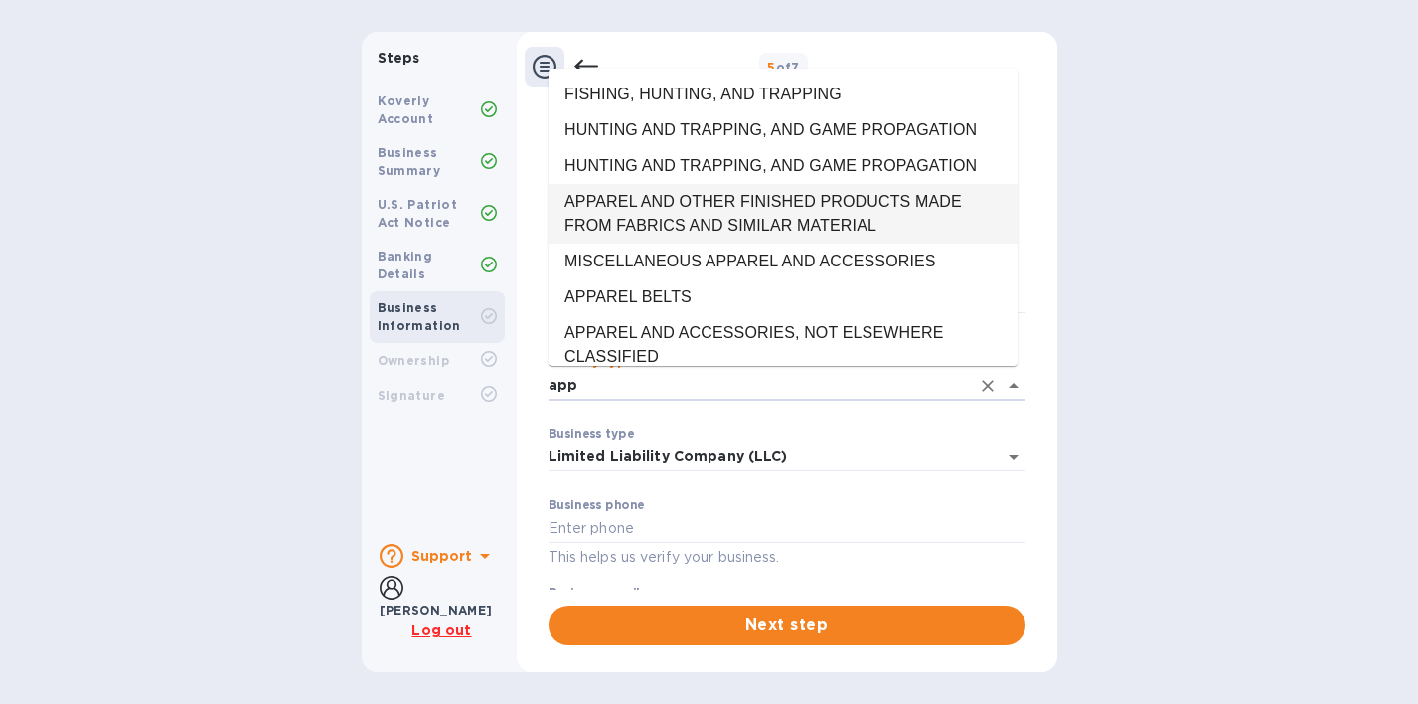
click at [722, 206] on li "APPAREL AND OTHER FINISHED PRODUCTS MADE FROM FABRICS AND SIMILAR MATERIAL" at bounding box center [783, 214] width 469 height 60
type input "APPAREL AND OTHER FINISHED PRODUCTS MADE FROM FABRICS AND SIMILAR MATERIAL"
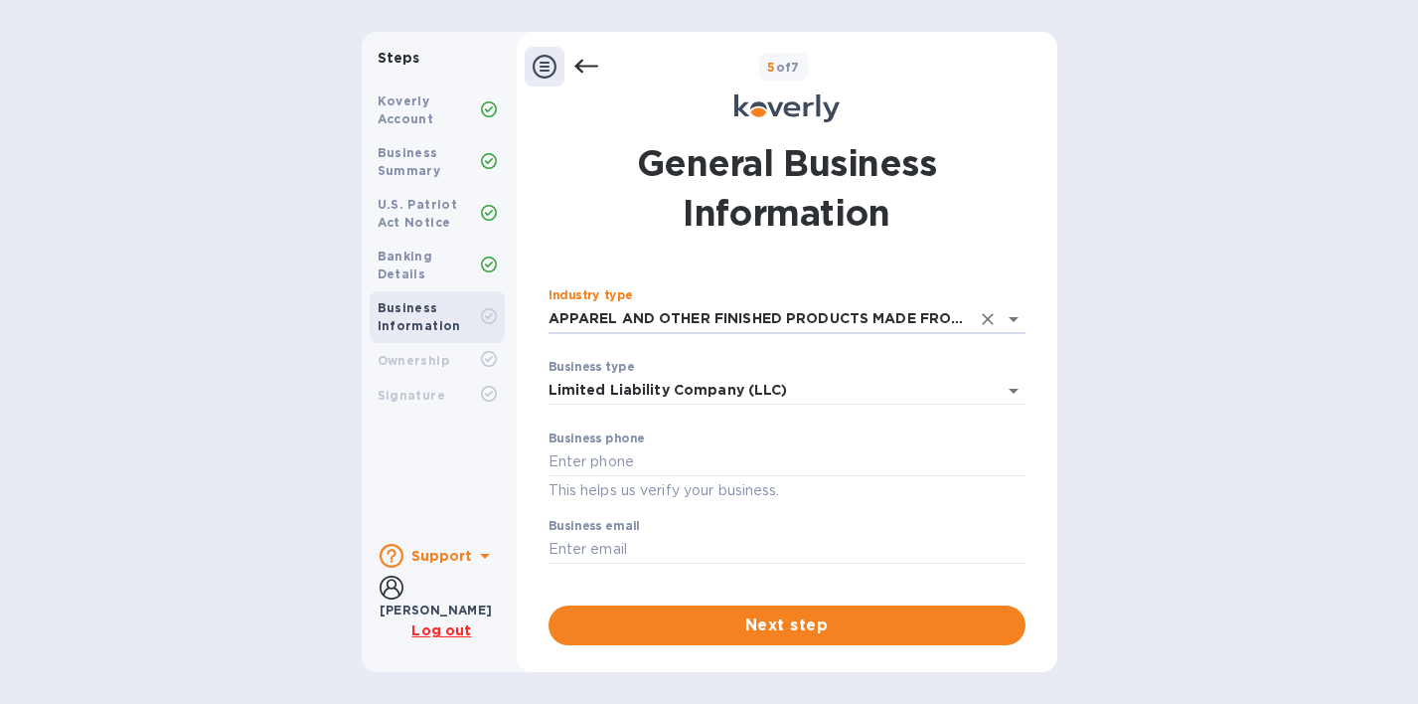
scroll to position [270, 0]
type input "2018004021"
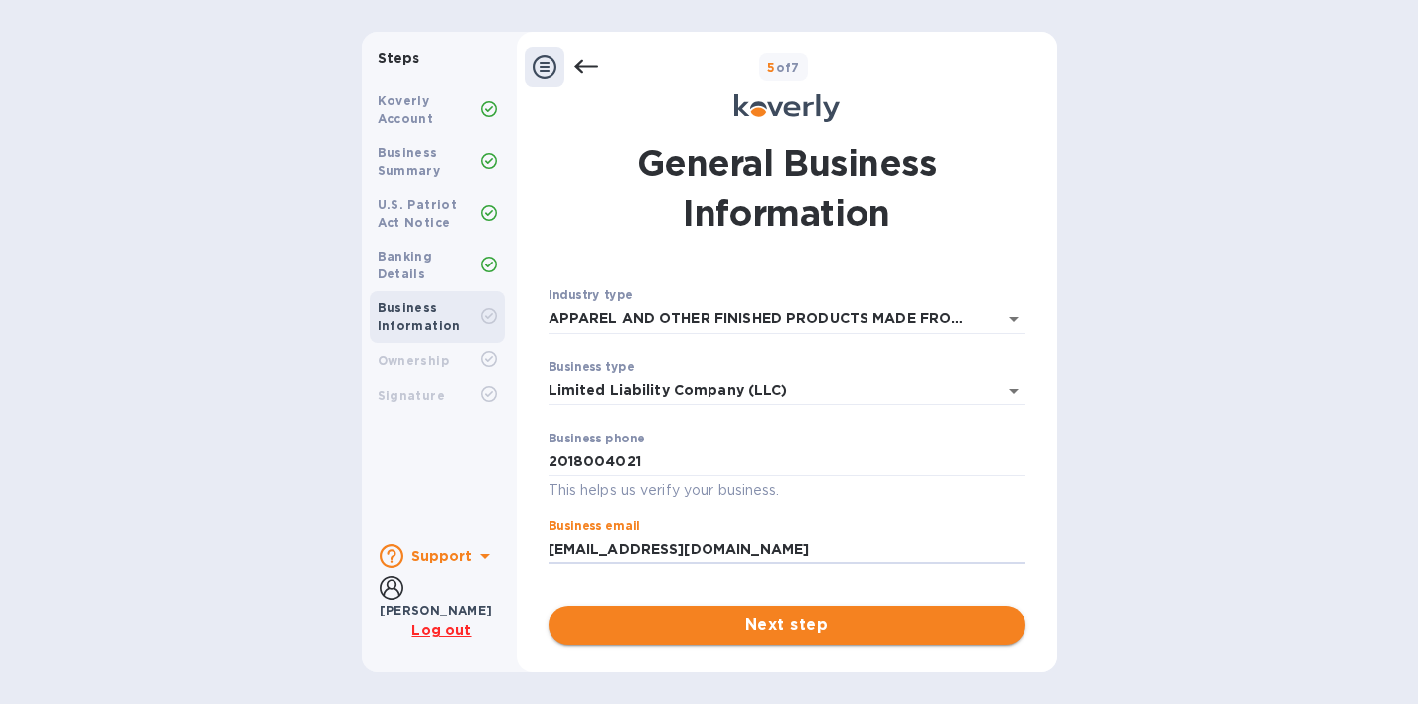
scroll to position [0, 0]
type input "[EMAIL_ADDRESS][DOMAIN_NAME]"
click at [804, 632] on span "Next step" at bounding box center [787, 625] width 445 height 24
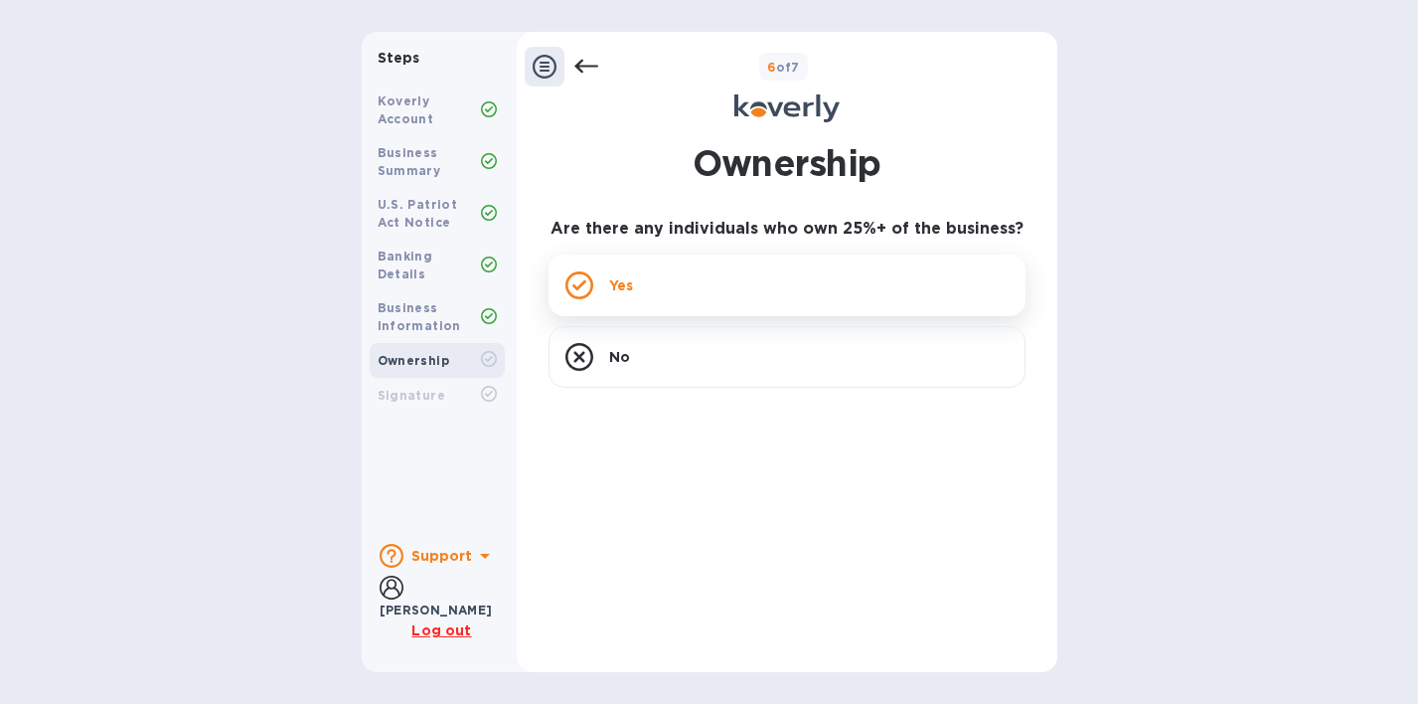
click at [738, 280] on div "Yes" at bounding box center [787, 285] width 477 height 62
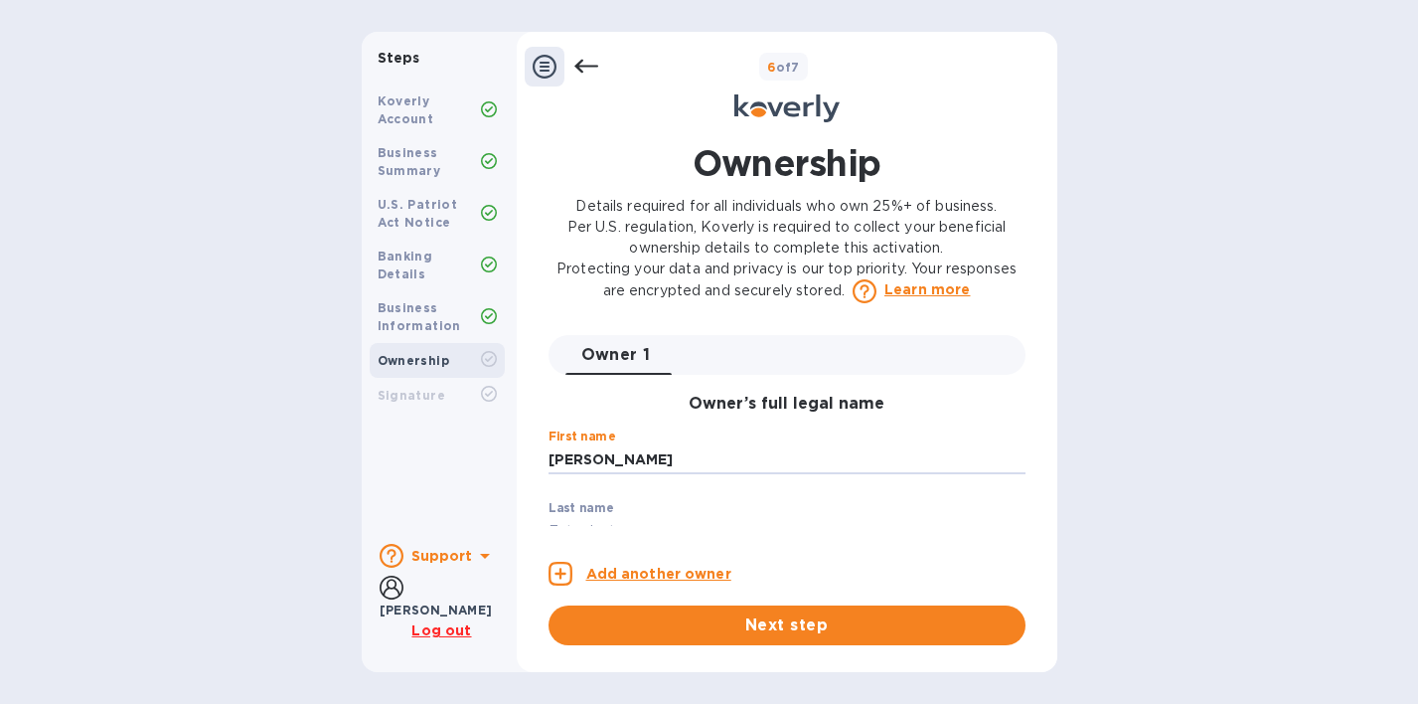
type input "[PERSON_NAME]"
click at [709, 501] on div "Last name ​" at bounding box center [787, 537] width 477 height 72
click at [599, 509] on label "Last name" at bounding box center [582, 508] width 66 height 12
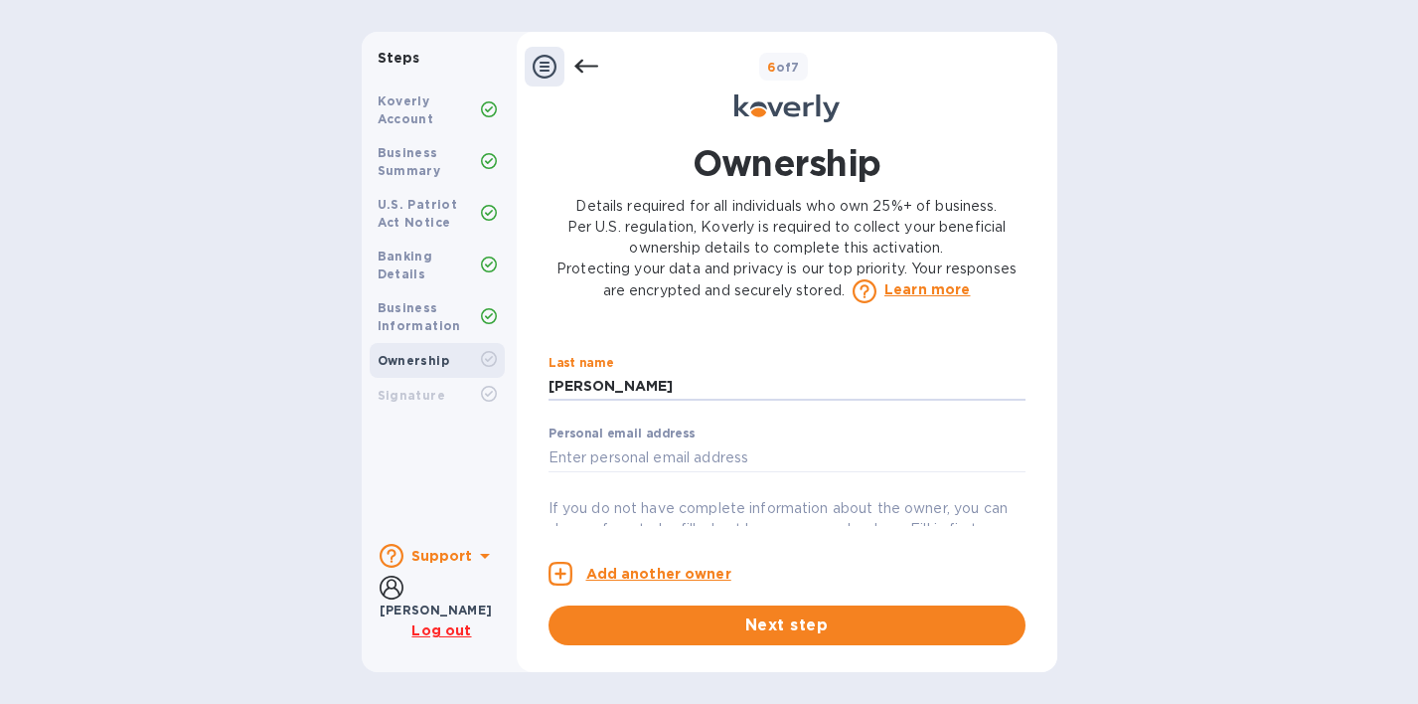
scroll to position [152, 0]
type input "[PERSON_NAME]"
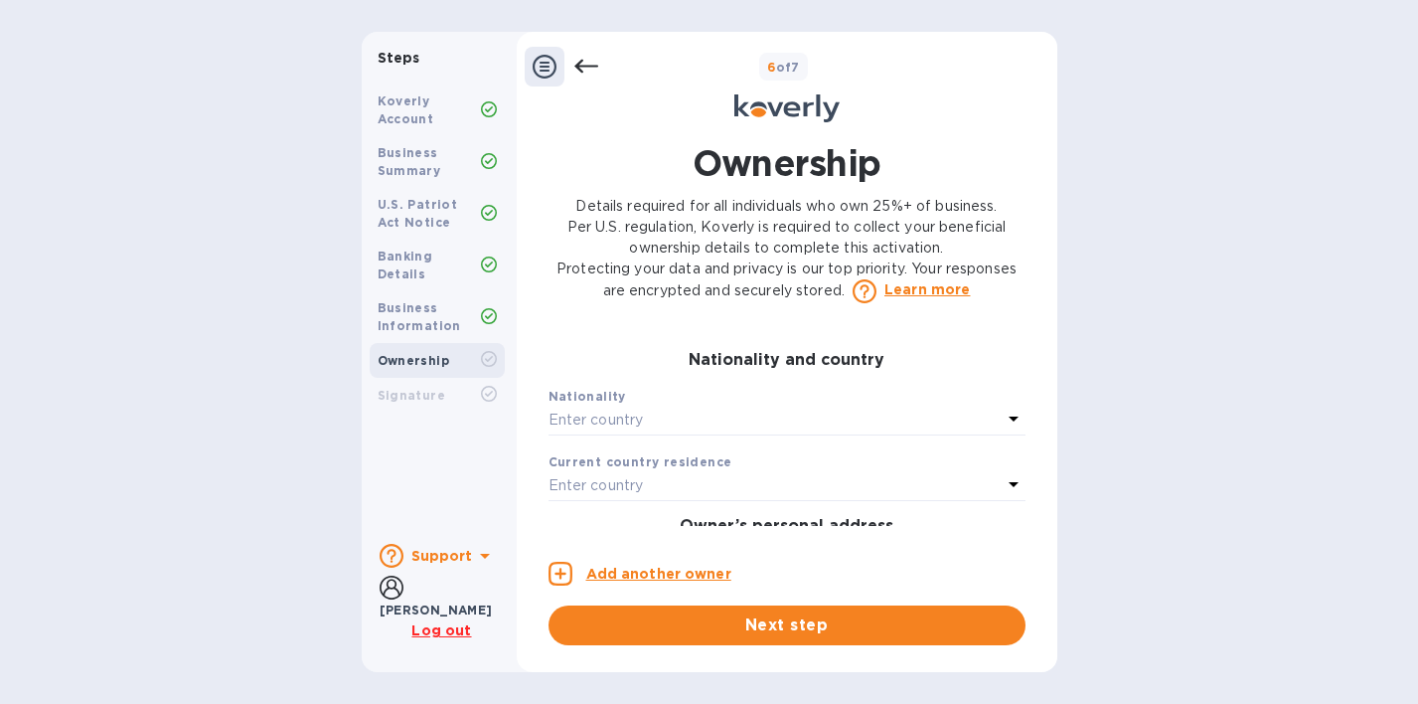
scroll to position [450, 0]
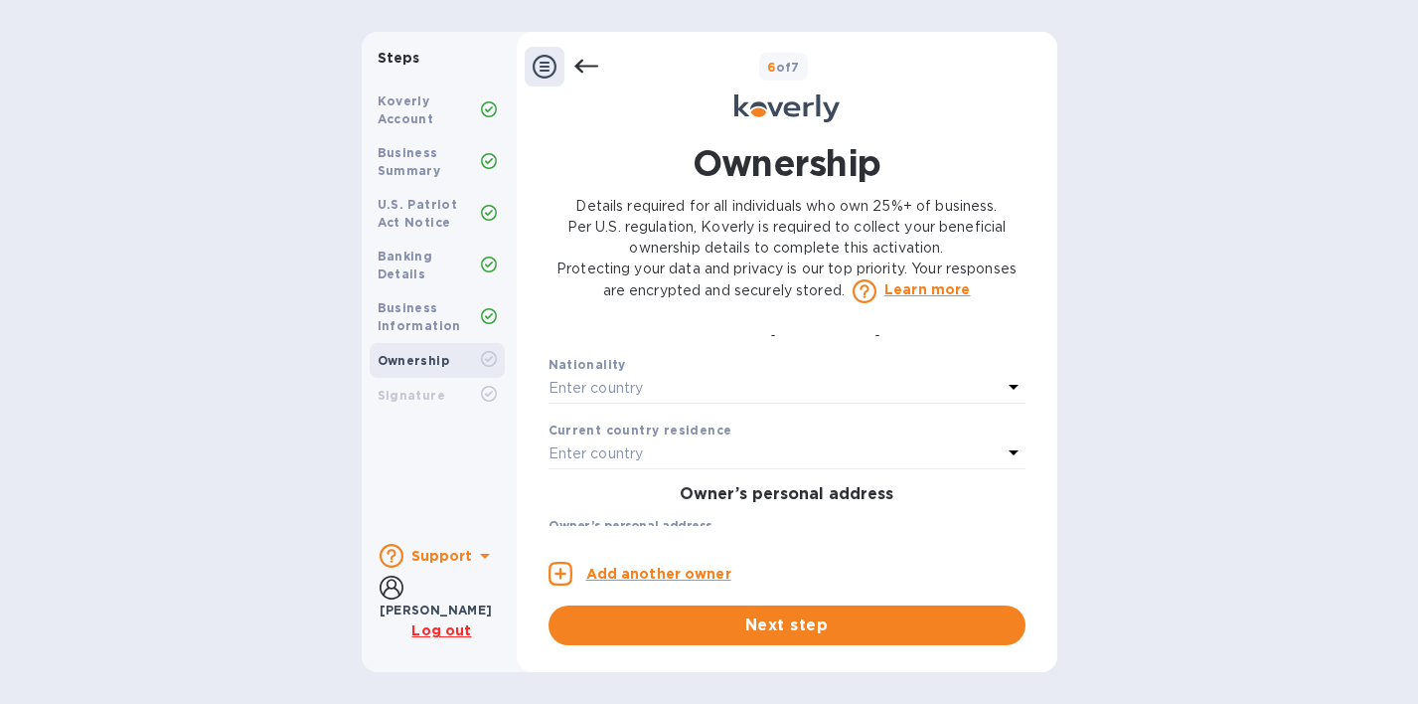
type input "[PERSON_NAME][EMAIL_ADDRESS][DOMAIN_NAME]"
click at [674, 403] on div "Enter country" at bounding box center [775, 389] width 453 height 28
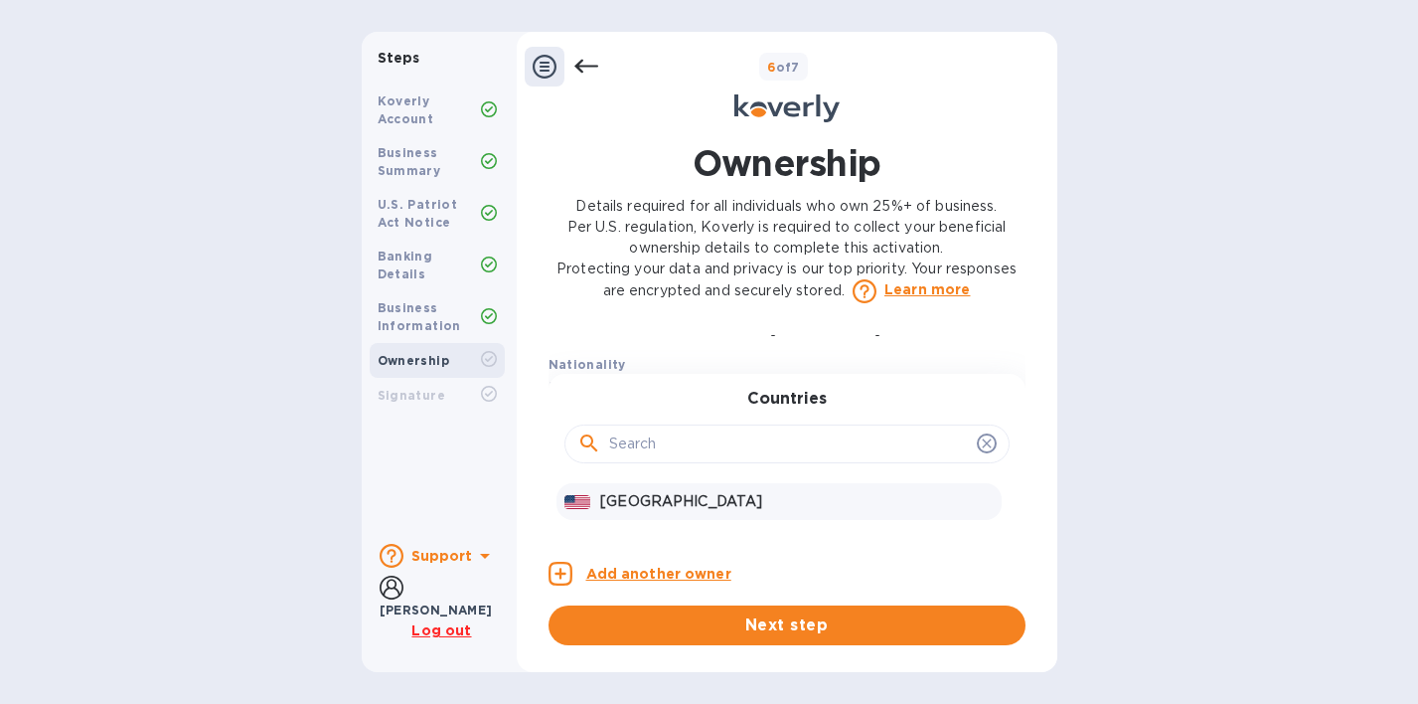
click at [656, 512] on p "[GEOGRAPHIC_DATA]" at bounding box center [796, 501] width 393 height 21
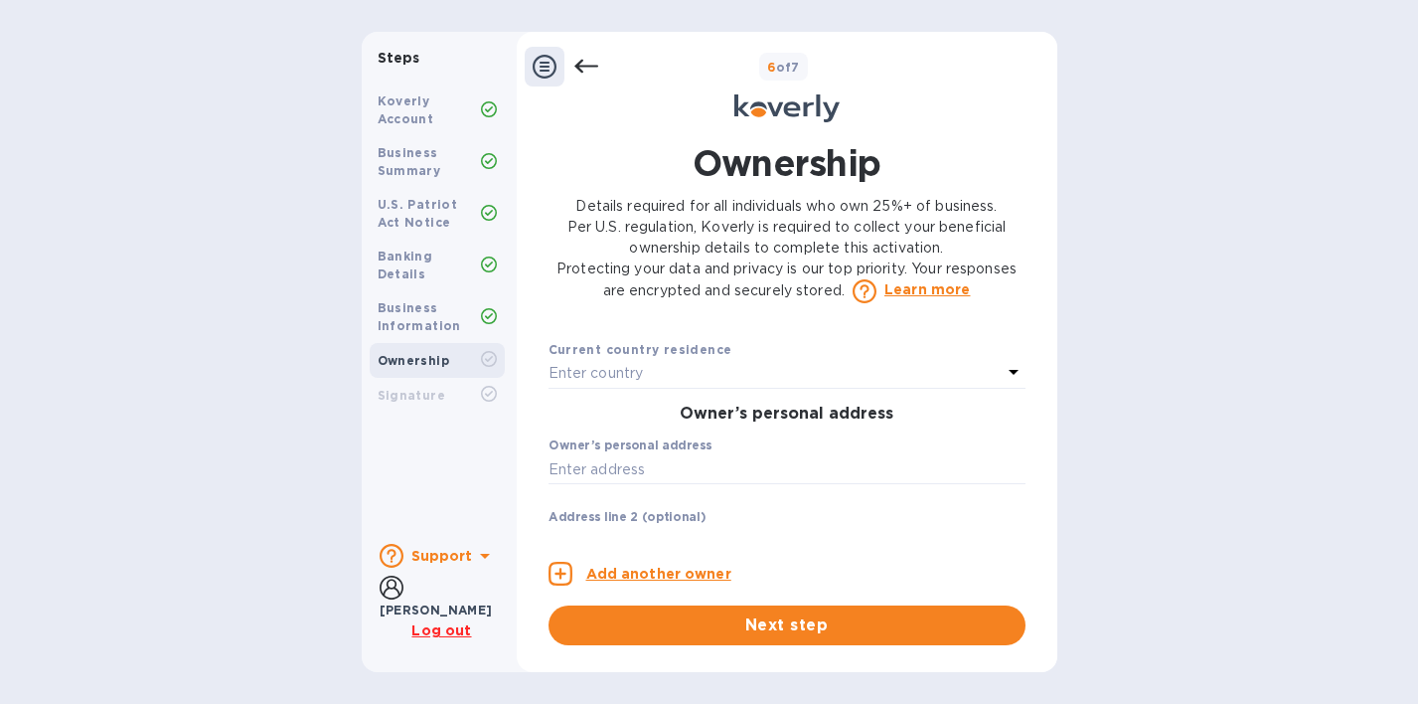
scroll to position [533, 0]
click at [666, 386] on div "Enter country" at bounding box center [775, 372] width 453 height 28
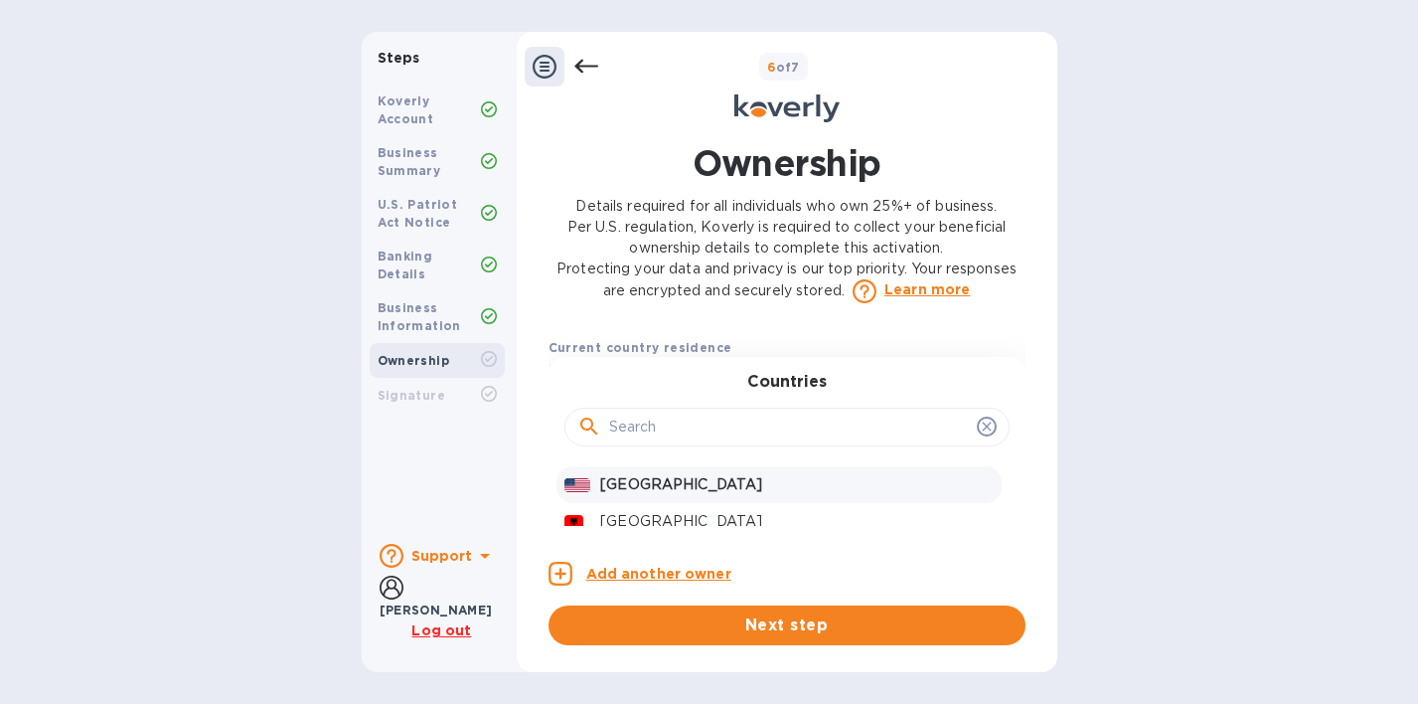
click at [662, 495] on p "[GEOGRAPHIC_DATA]" at bounding box center [796, 484] width 393 height 21
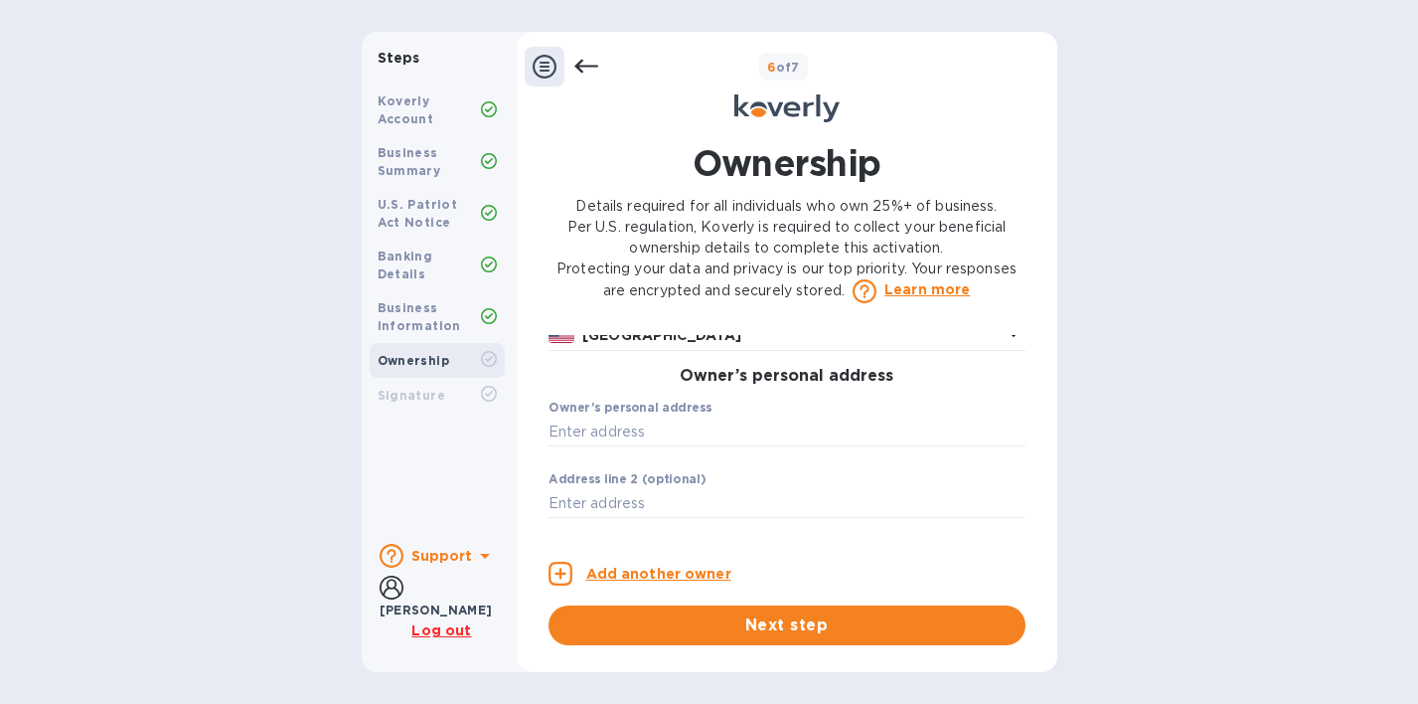
scroll to position [572, 0]
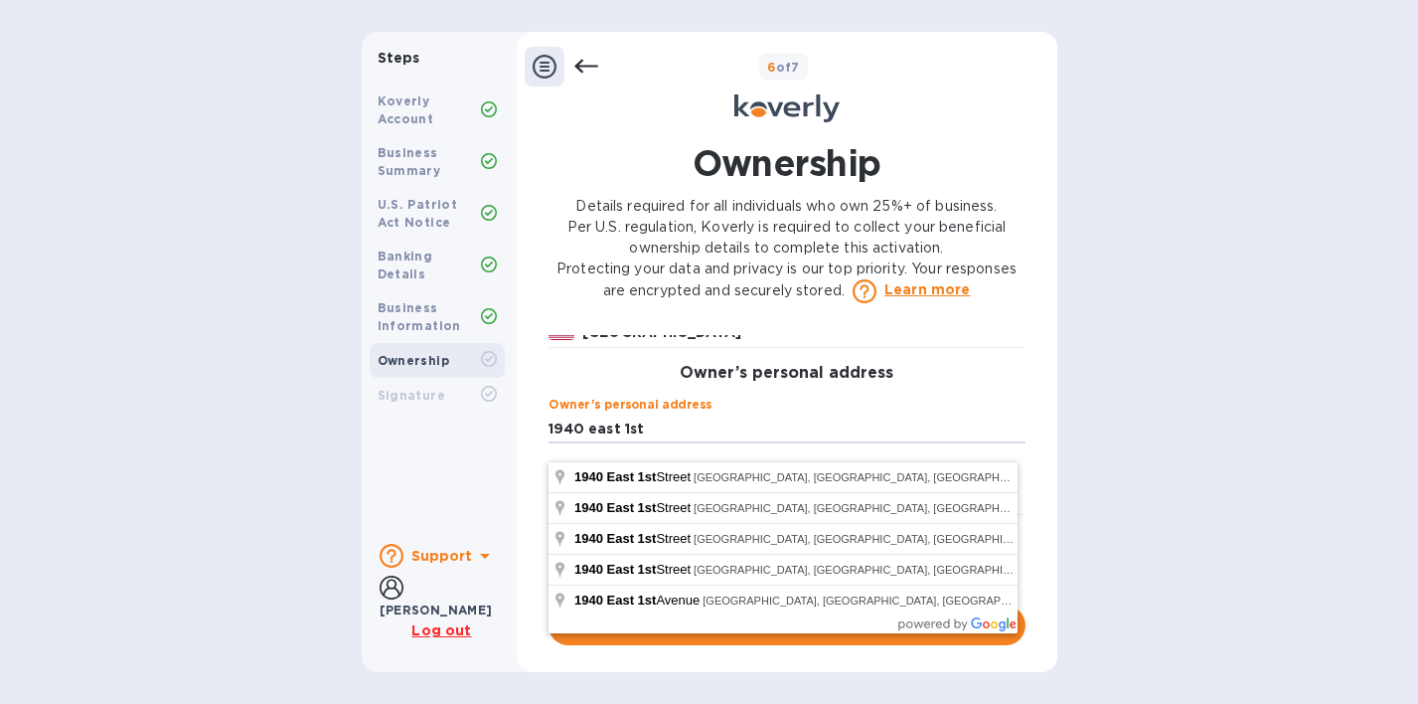
type input "[STREET_ADDRESS]"
type input "11223"
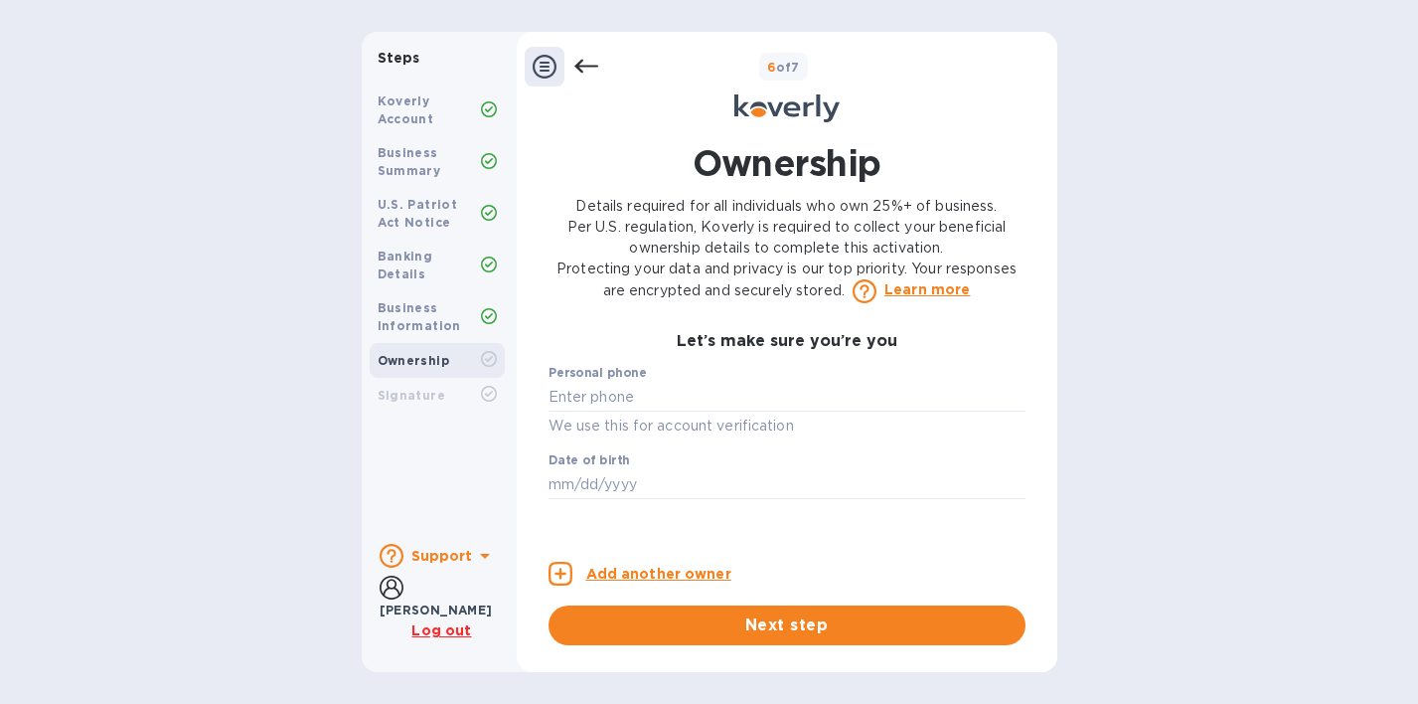
scroll to position [993, 0]
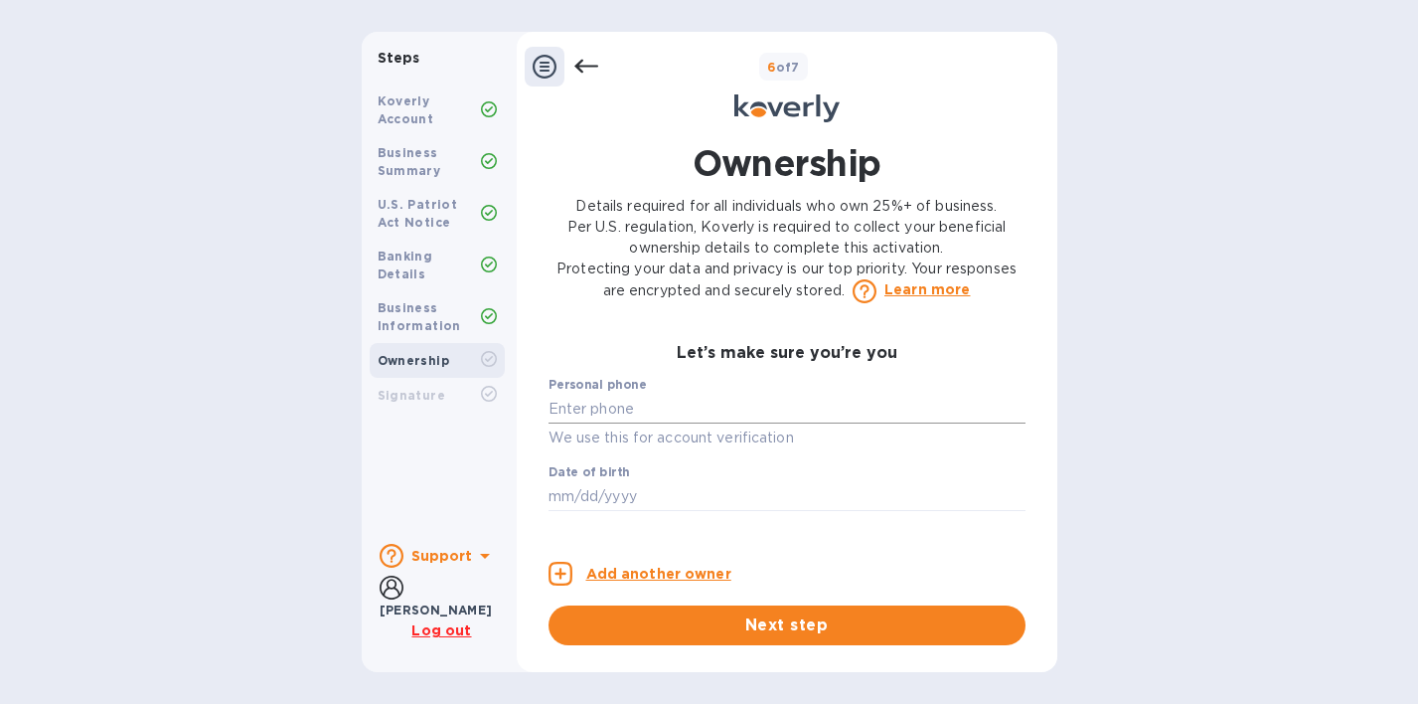
type input "[GEOGRAPHIC_DATA]"
type input "***40"
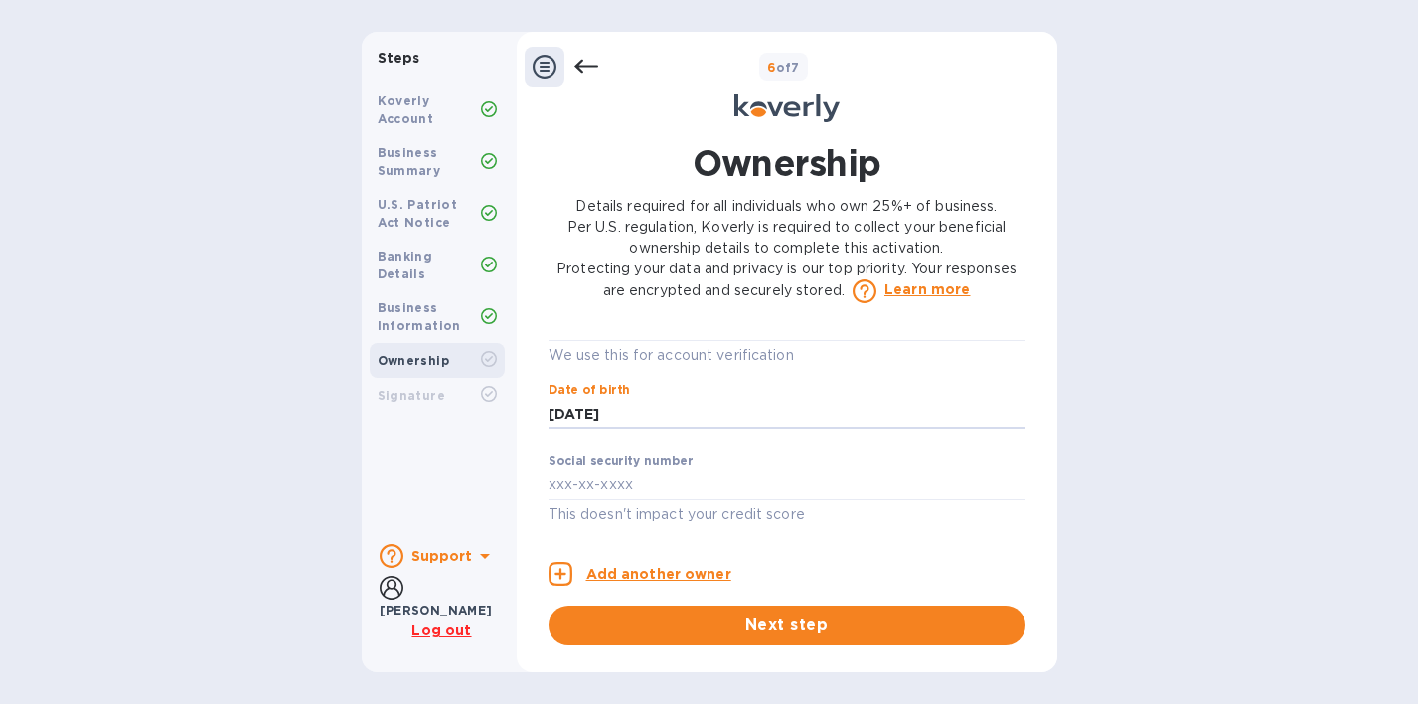
scroll to position [1092, 0]
type input "***73"
click at [647, 472] on input "text" at bounding box center [787, 485] width 477 height 30
click at [612, 488] on input "text" at bounding box center [787, 485] width 477 height 30
paste input "1"
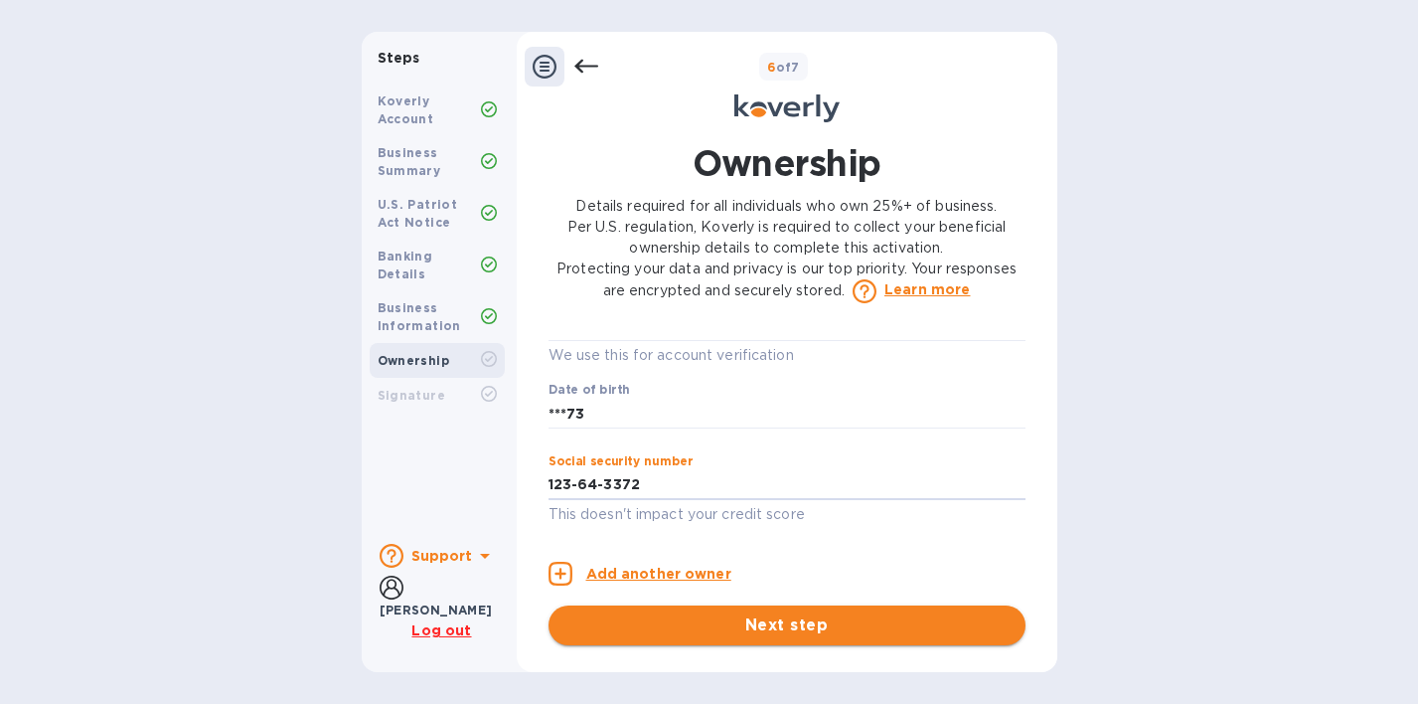
scroll to position [0, 0]
type input "***72"
click at [755, 631] on span "Next step" at bounding box center [787, 625] width 445 height 24
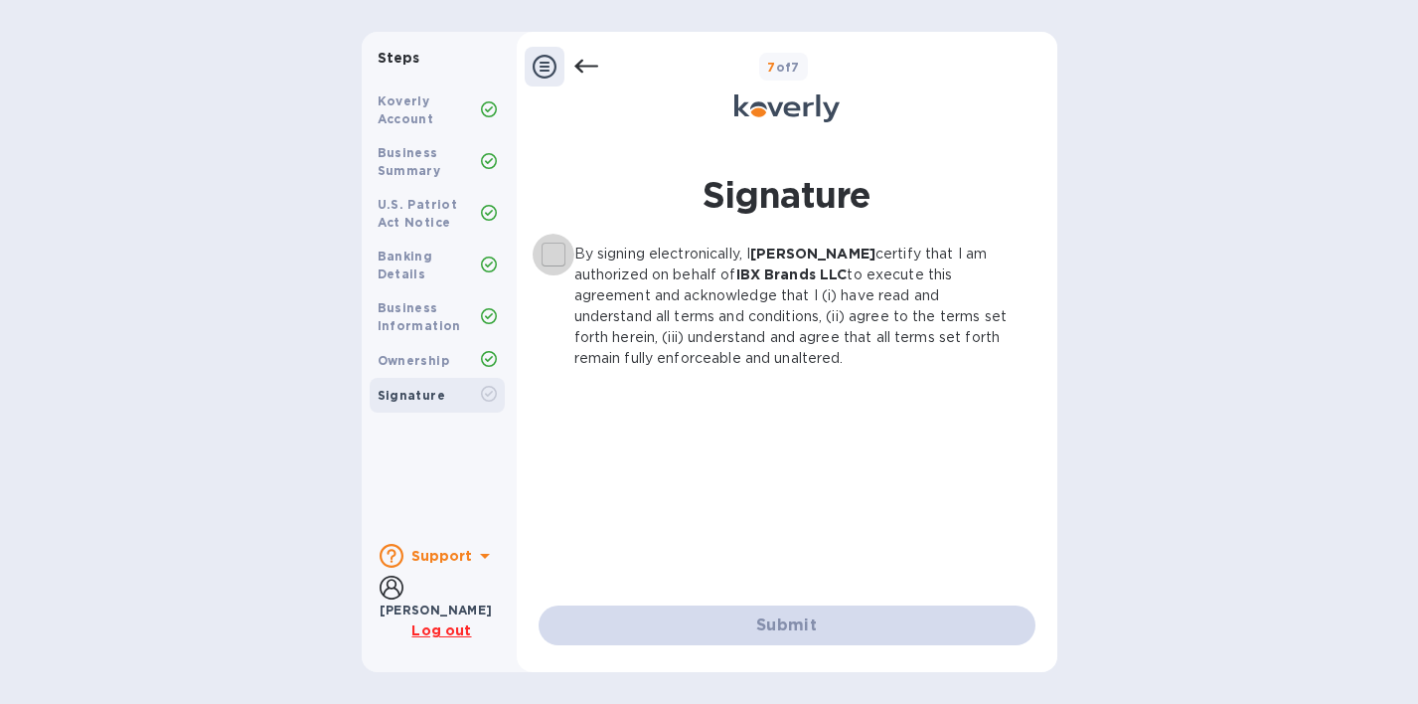
click at [550, 250] on input "By signing electronically, I [PERSON_NAME] certify that I am authorized on beha…" at bounding box center [554, 255] width 42 height 42
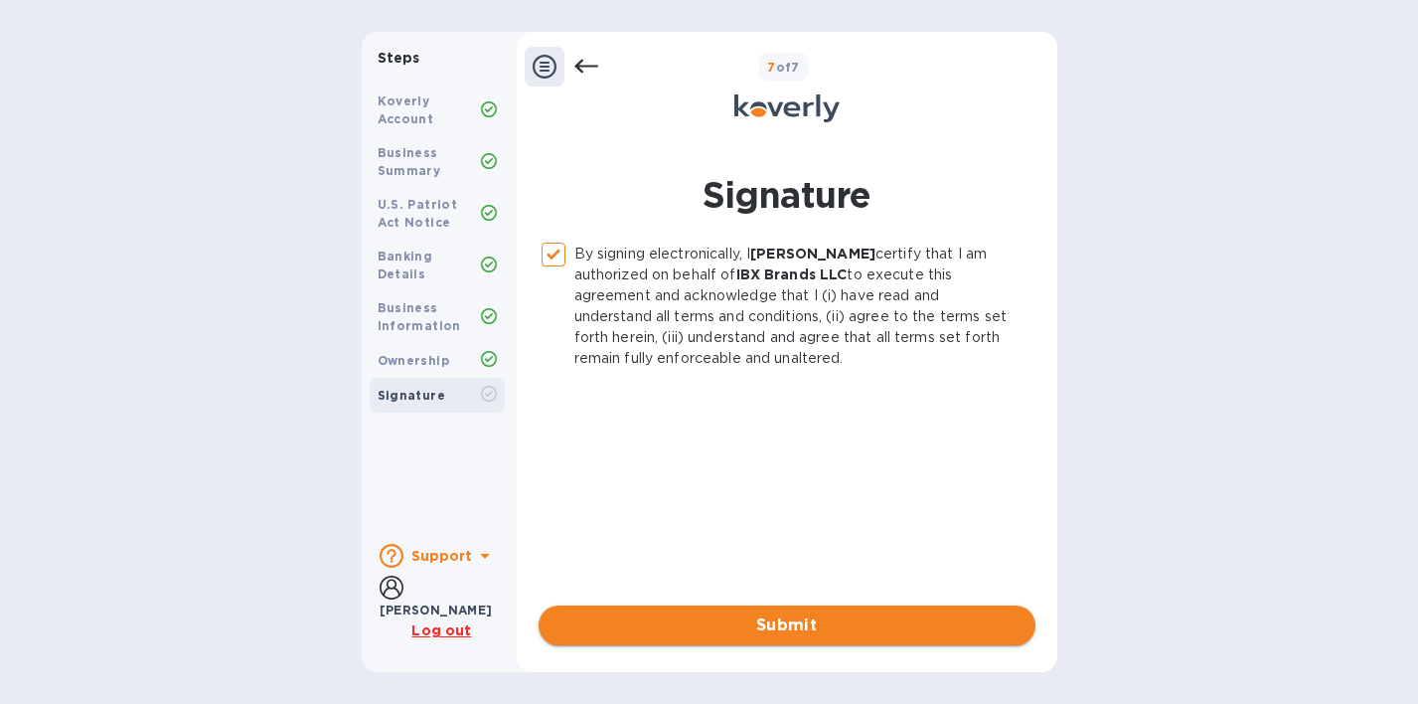
click at [749, 635] on span "Submit" at bounding box center [787, 625] width 465 height 24
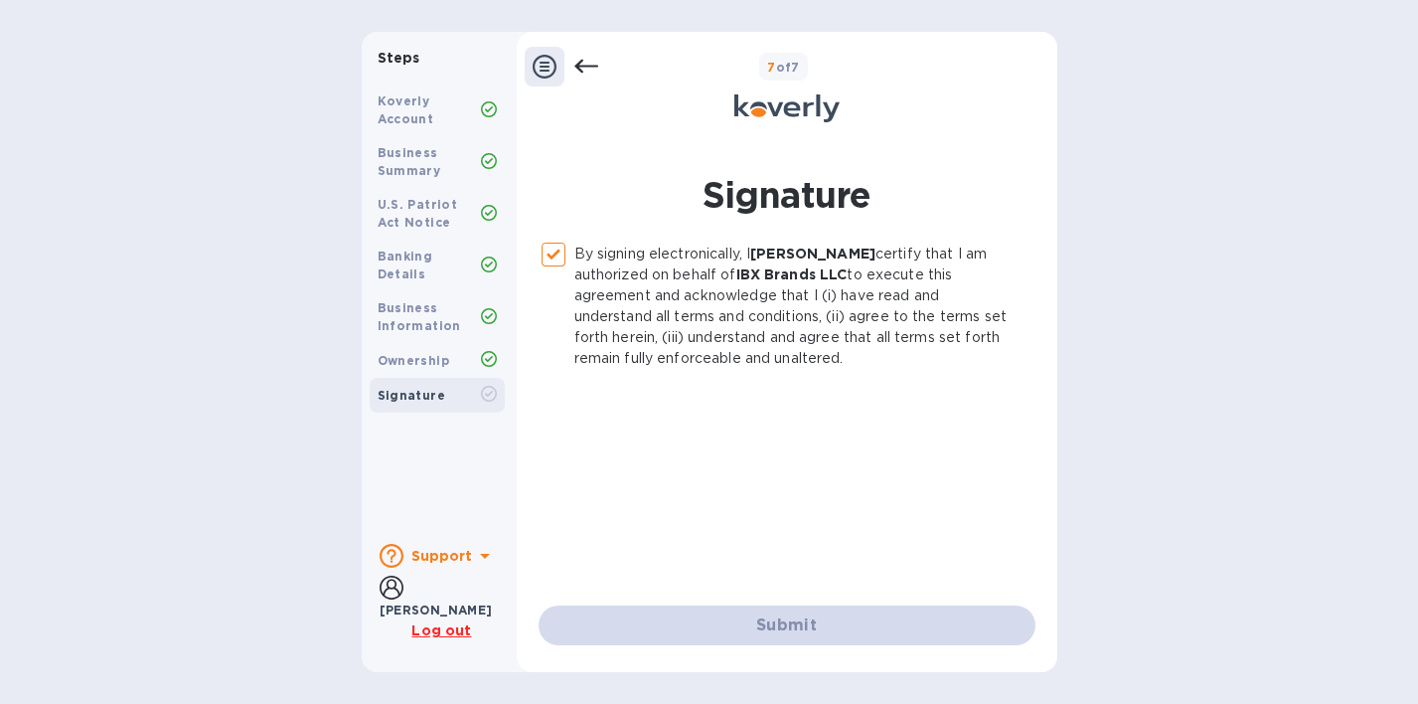
checkbox input "false"
